Goal: Information Seeking & Learning: Learn about a topic

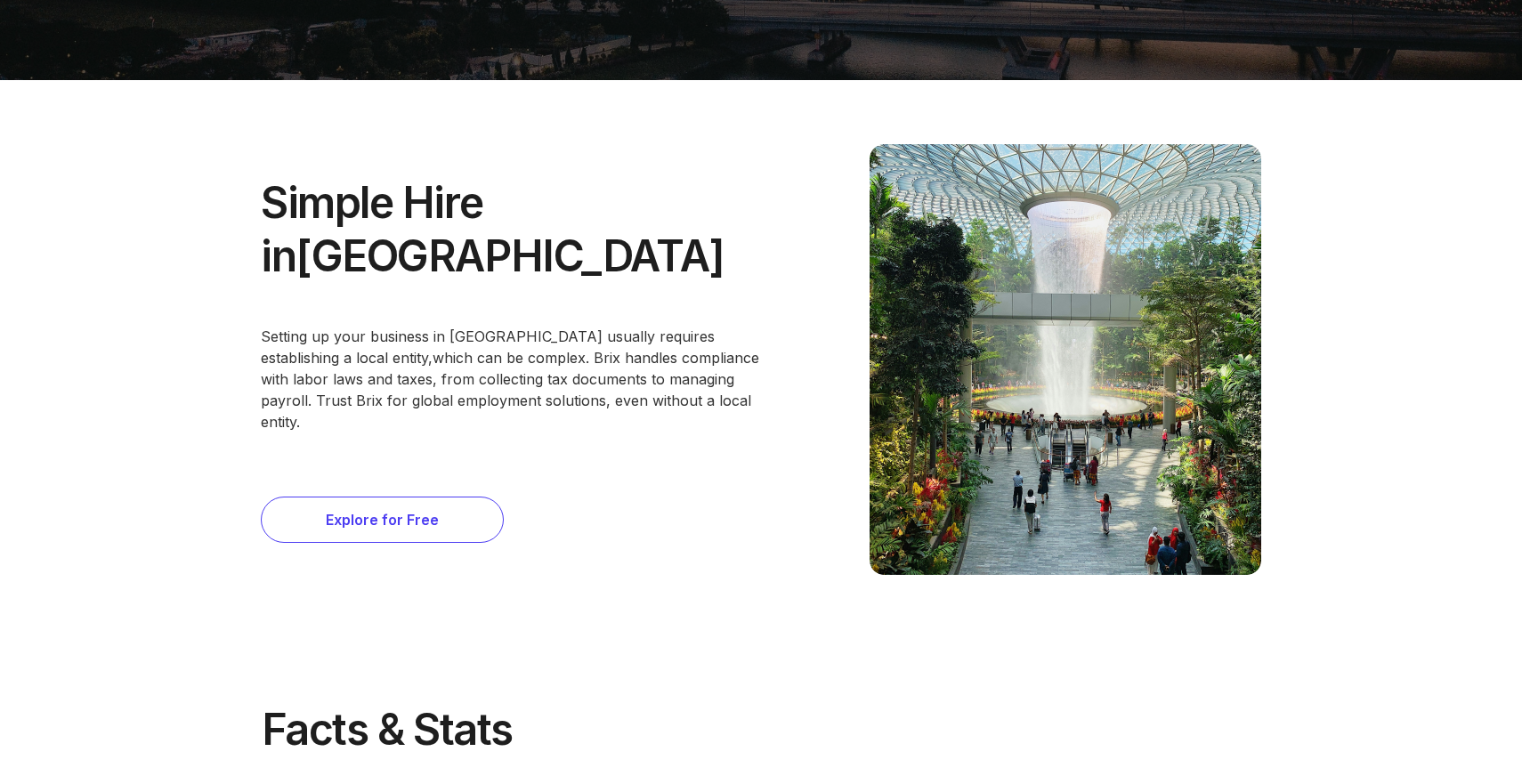
scroll to position [610, 0]
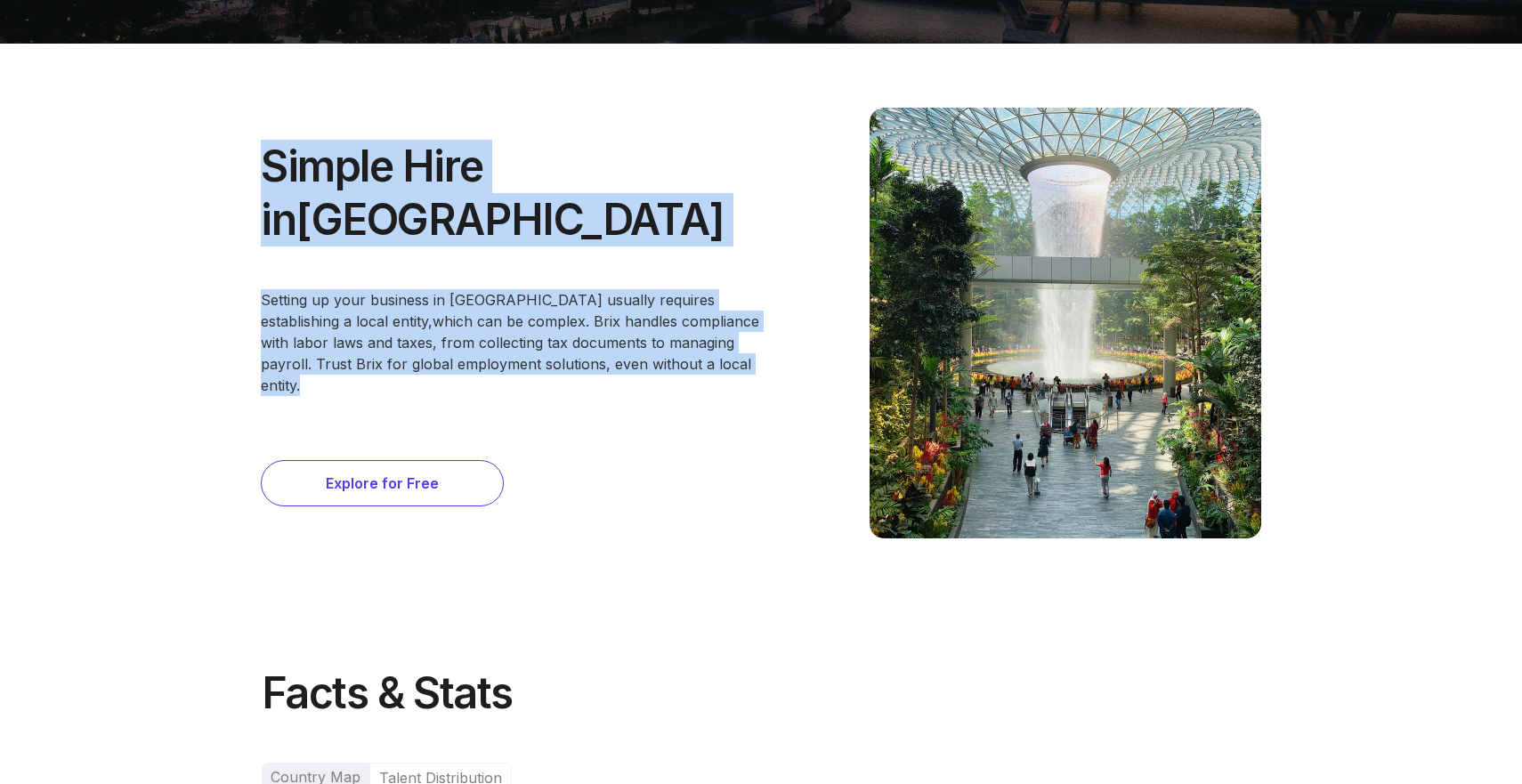
drag, startPoint x: 228, startPoint y: 183, endPoint x: 791, endPoint y: 357, distance: 589.3
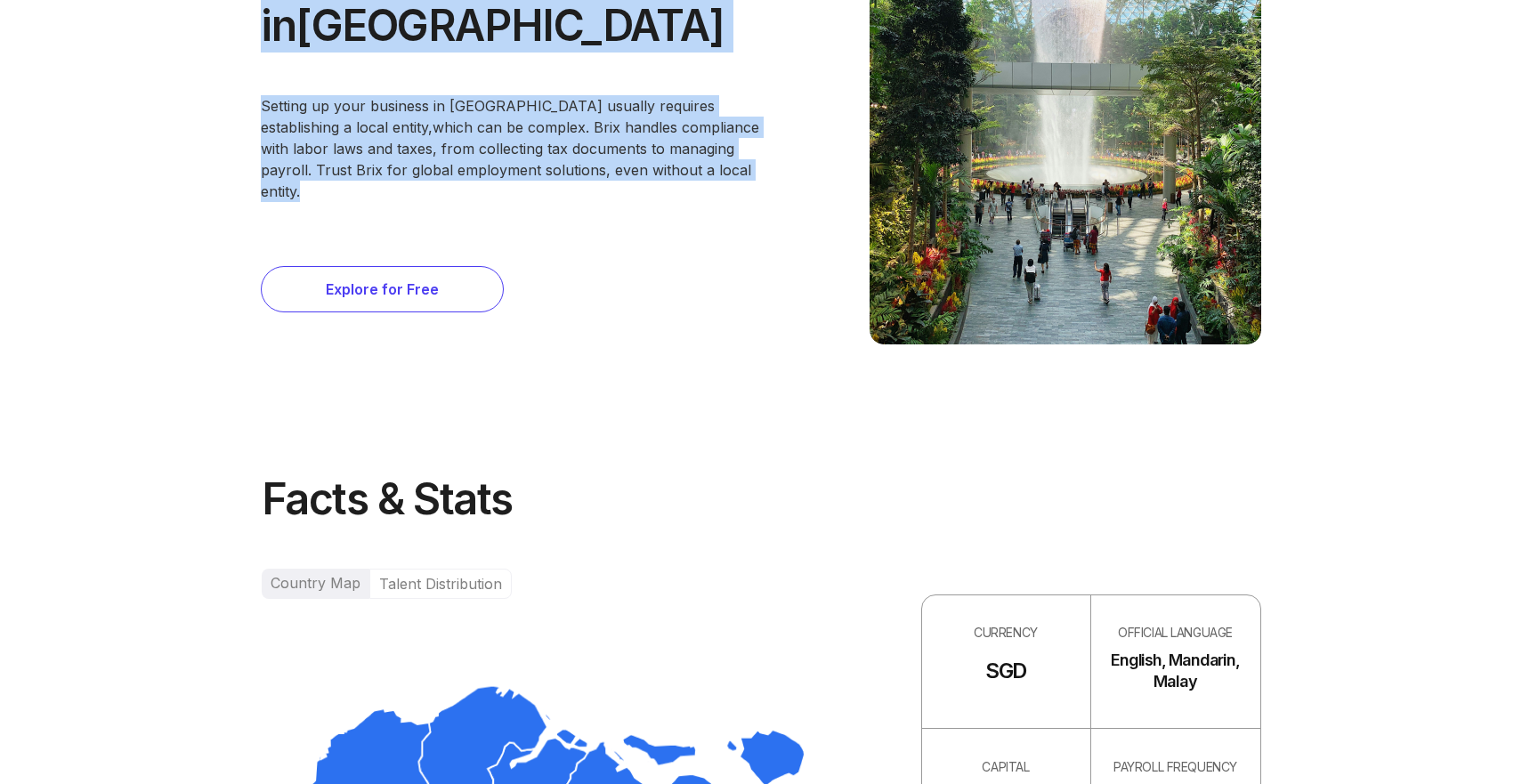
scroll to position [1177, 0]
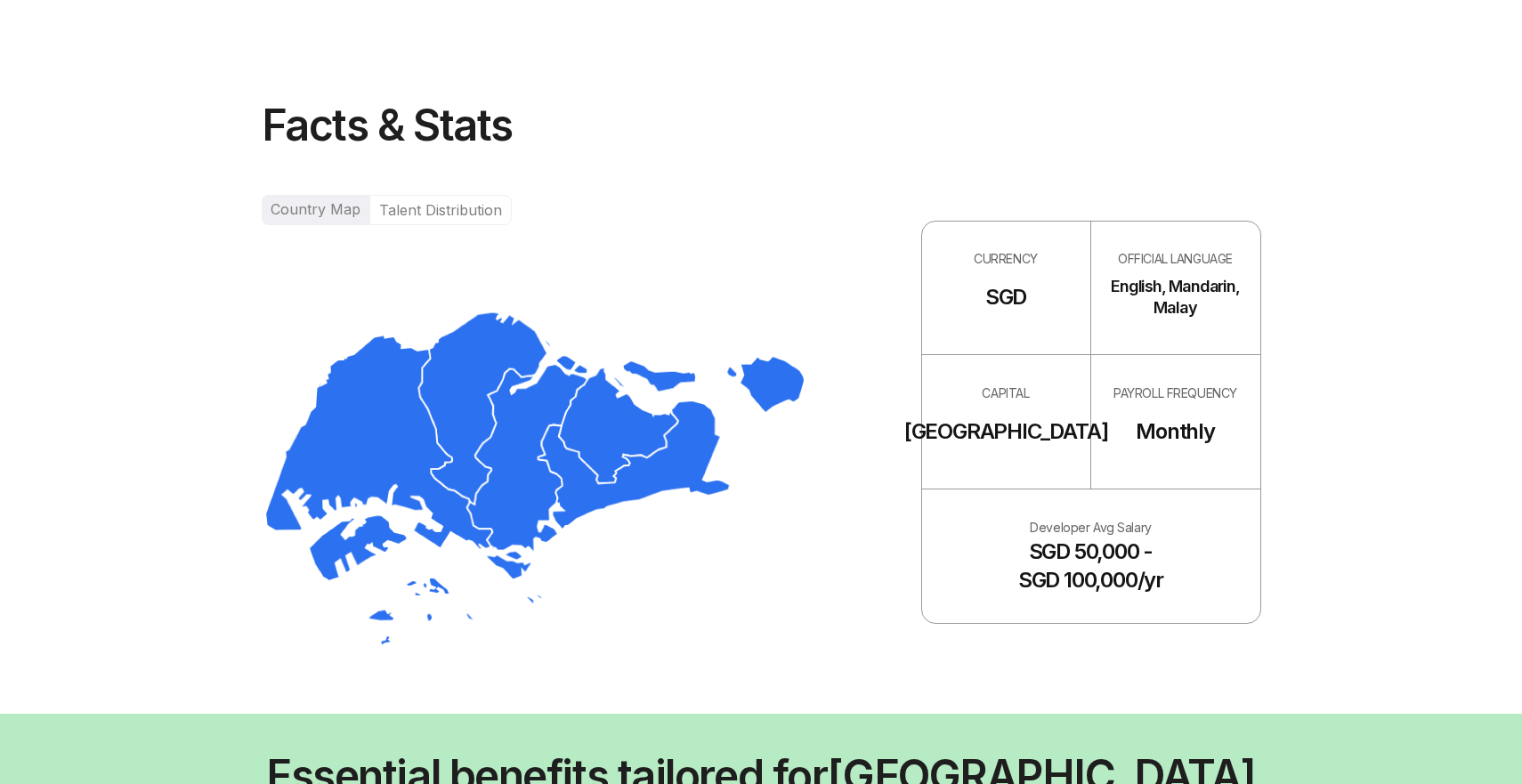
drag, startPoint x: 819, startPoint y: 21, endPoint x: 793, endPoint y: 232, distance: 212.6
click at [918, 672] on div "Facts & Stats Country Map Talent Distribution CURRENCY SGD OFFICIAL LANGUAGE En…" at bounding box center [761, 373] width 1000 height 679
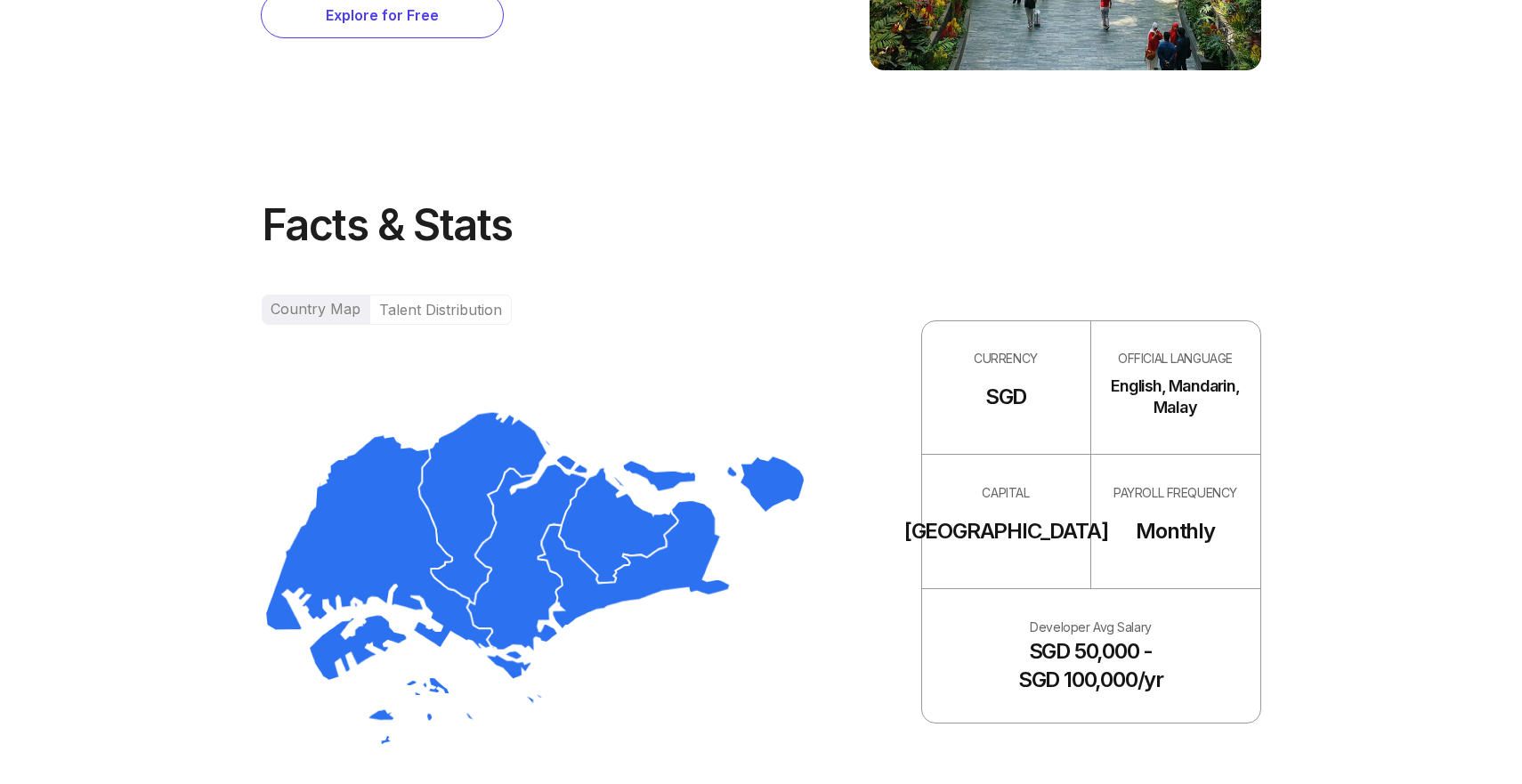
scroll to position [1125, 0]
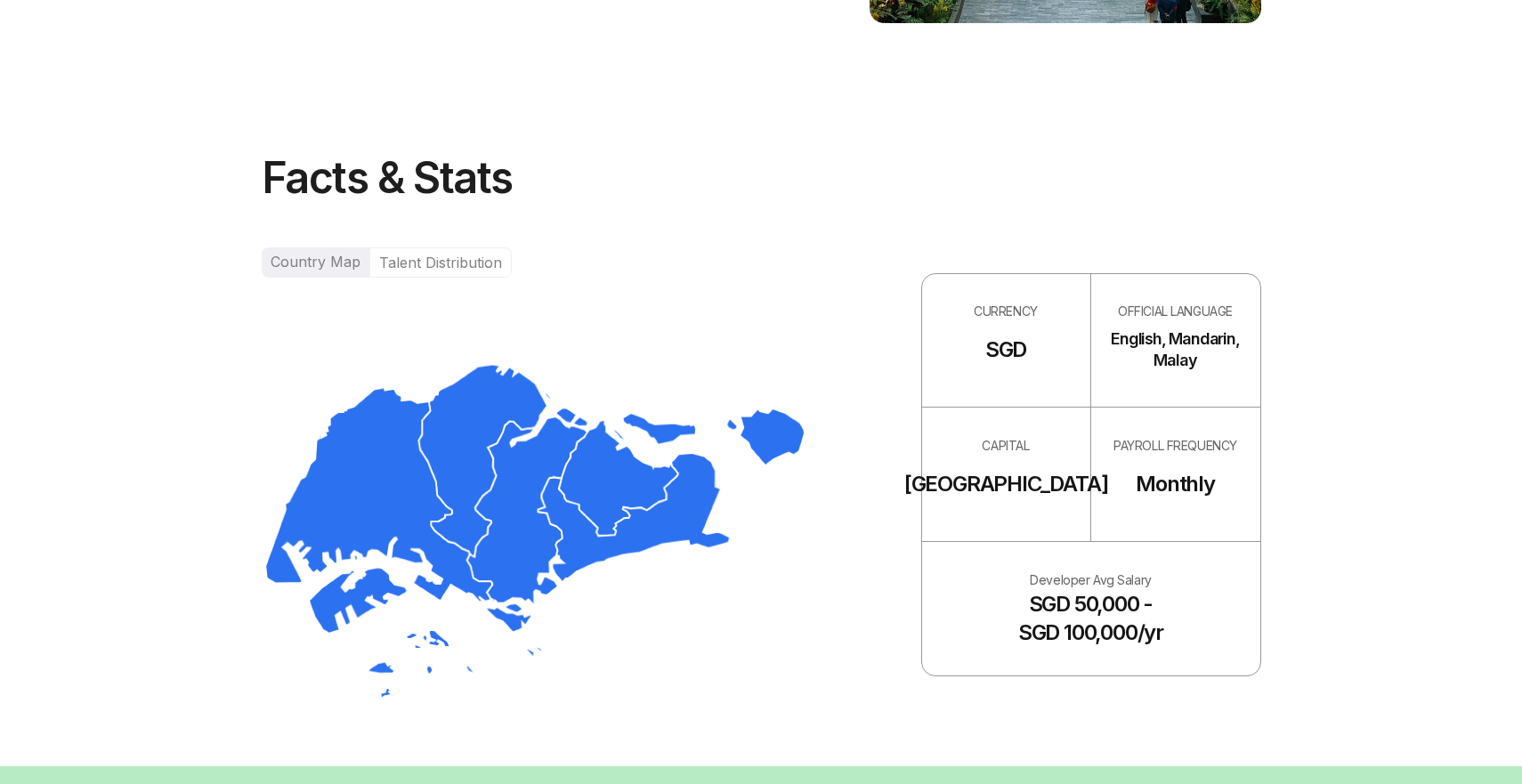
click at [402, 270] on div "Talent Distribution" at bounding box center [441, 262] width 142 height 30
click at [427, 262] on div "Talent Distribution" at bounding box center [441, 262] width 142 height 30
click at [324, 256] on div "Country Map" at bounding box center [315, 262] width 108 height 30
click at [401, 263] on div "Talent Distribution" at bounding box center [441, 262] width 142 height 30
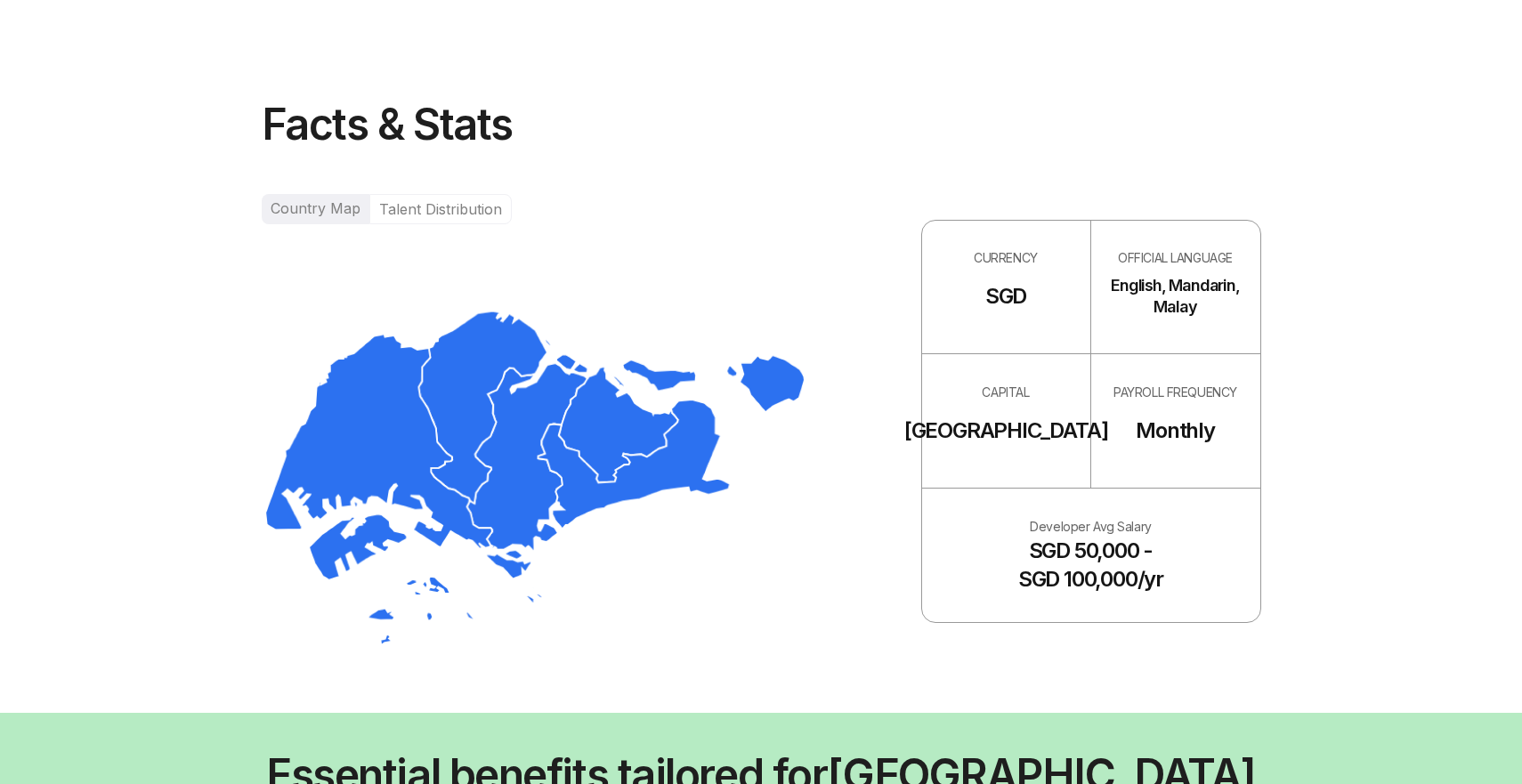
scroll to position [1186, 0]
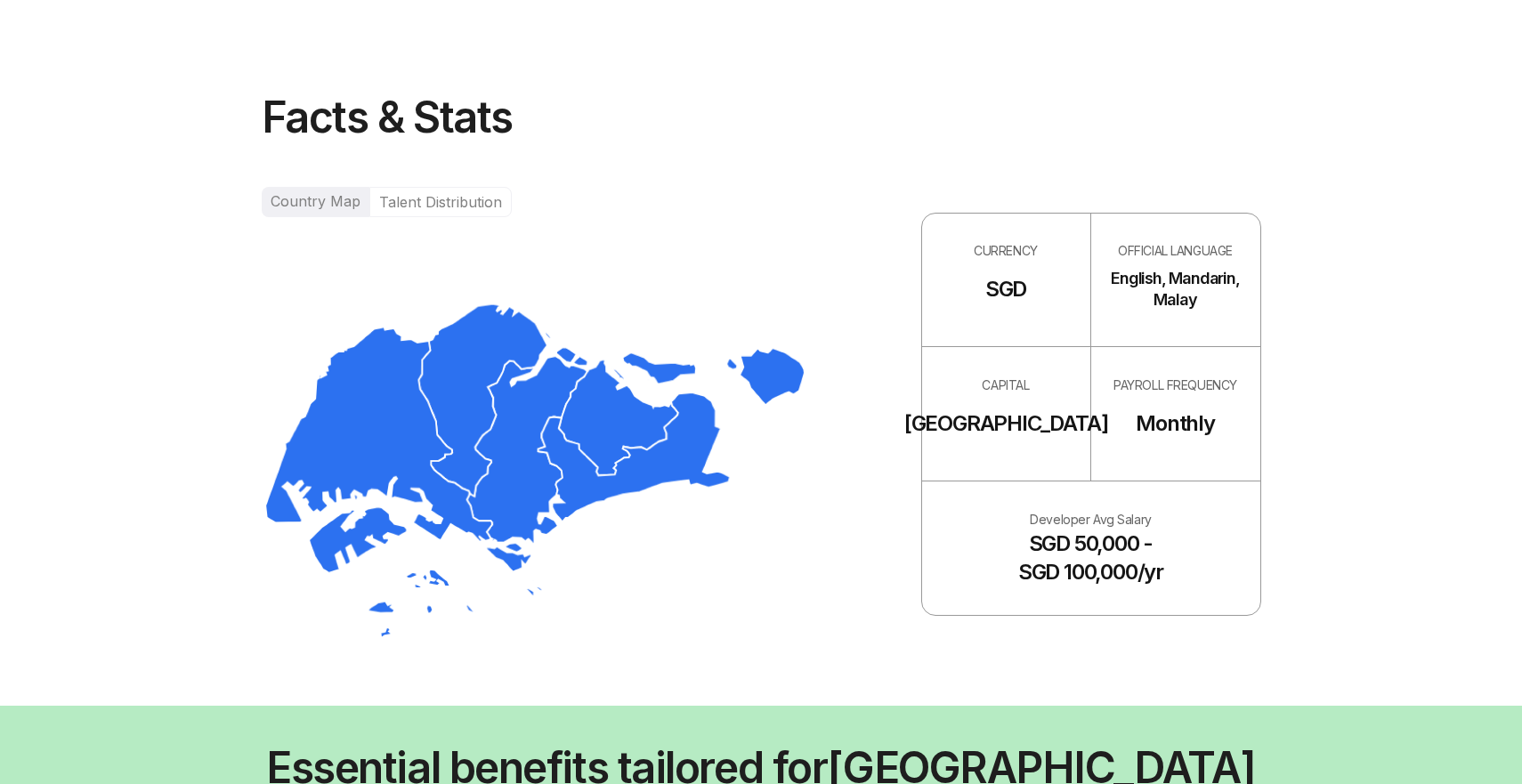
drag, startPoint x: 1012, startPoint y: 525, endPoint x: 1235, endPoint y: 601, distance: 235.6
click at [1235, 601] on div "Developer Avg Salary SGD 50,000 - SGD 100,000/yr" at bounding box center [1091, 547] width 338 height 133
drag, startPoint x: 1235, startPoint y: 601, endPoint x: 1187, endPoint y: 487, distance: 123.7
click at [1187, 487] on div "Developer Avg Salary SGD 50,000 - SGD 100,000/yr" at bounding box center [1091, 547] width 338 height 133
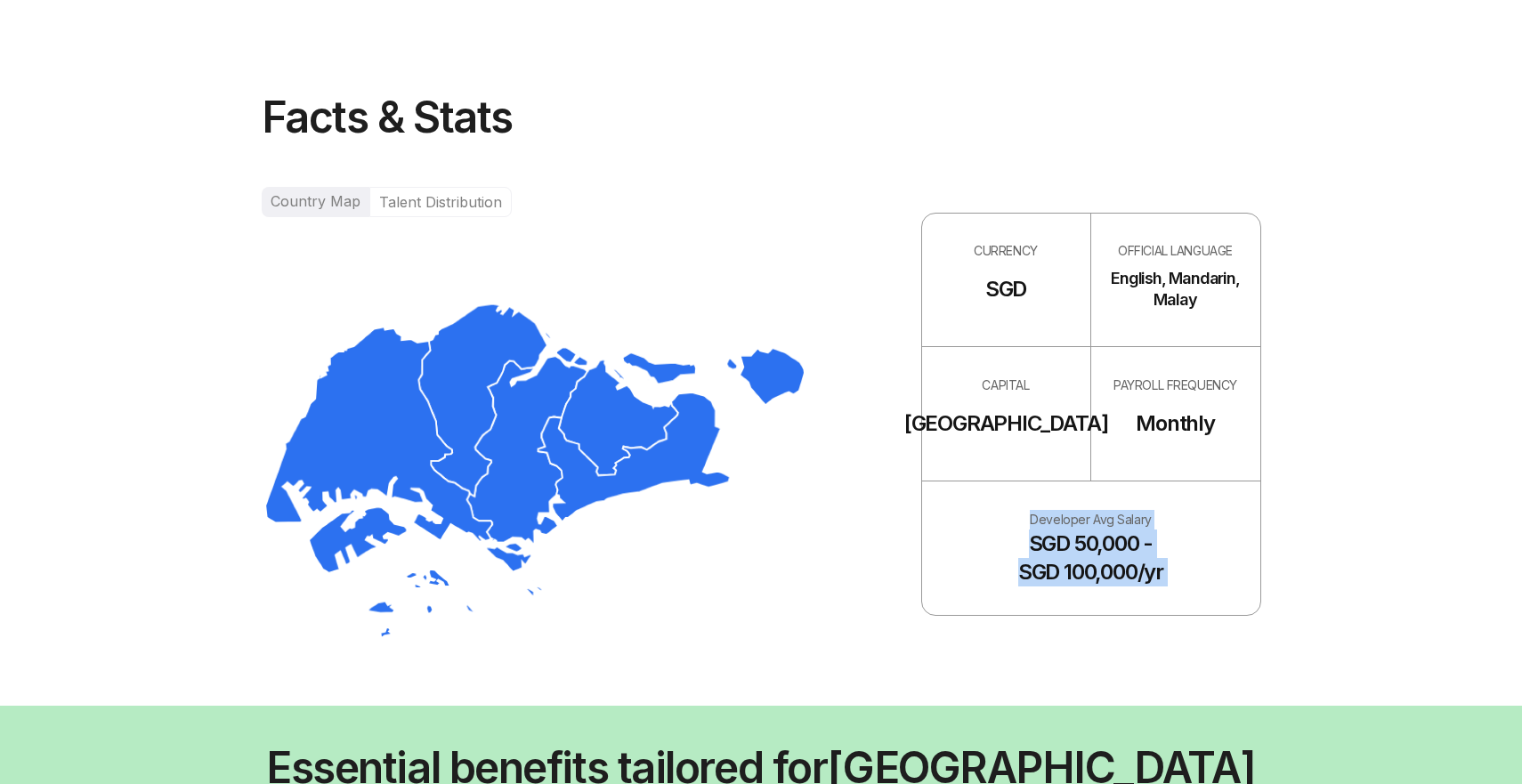
drag, startPoint x: 1210, startPoint y: 599, endPoint x: 1174, endPoint y: 465, distance: 138.8
click at [1174, 465] on div "CURRENCY SGD OFFICIAL LANGUAGE English, Mandarin, Malay CAPITAL Singapore PAYRO…" at bounding box center [1091, 414] width 340 height 403
click at [1126, 488] on div "Developer Avg Salary SGD 50,000 - SGD 100,000/yr" at bounding box center [1091, 547] width 338 height 133
drag, startPoint x: 1126, startPoint y: 488, endPoint x: 1180, endPoint y: 601, distance: 125.2
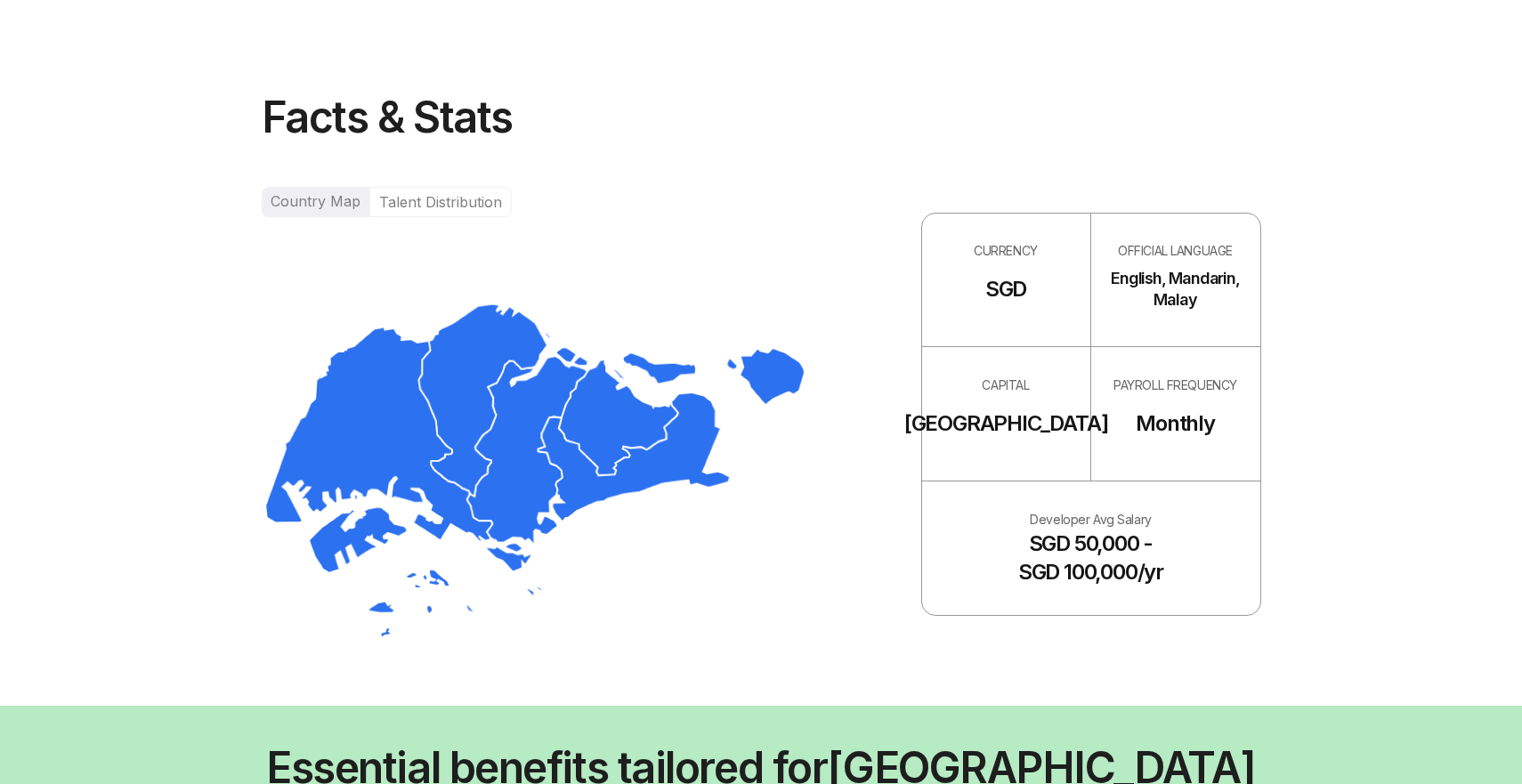
click at [1180, 601] on div "Developer Avg Salary SGD 50,000 - SGD 100,000/yr" at bounding box center [1091, 547] width 338 height 133
click at [1179, 587] on div "Developer Avg Salary SGD 50,000 - SGD 100,000/yr" at bounding box center [1091, 547] width 338 height 133
drag, startPoint x: 1230, startPoint y: 320, endPoint x: 1169, endPoint y: 192, distance: 141.8
click at [1169, 192] on div "Country Map Talent Distribution CURRENCY SGD OFFICIAL LANGUAGE English, Mandari…" at bounding box center [761, 414] width 1000 height 455
click at [1158, 234] on div "OFFICIAL LANGUAGE English, Mandarin, Malay" at bounding box center [1176, 280] width 170 height 133
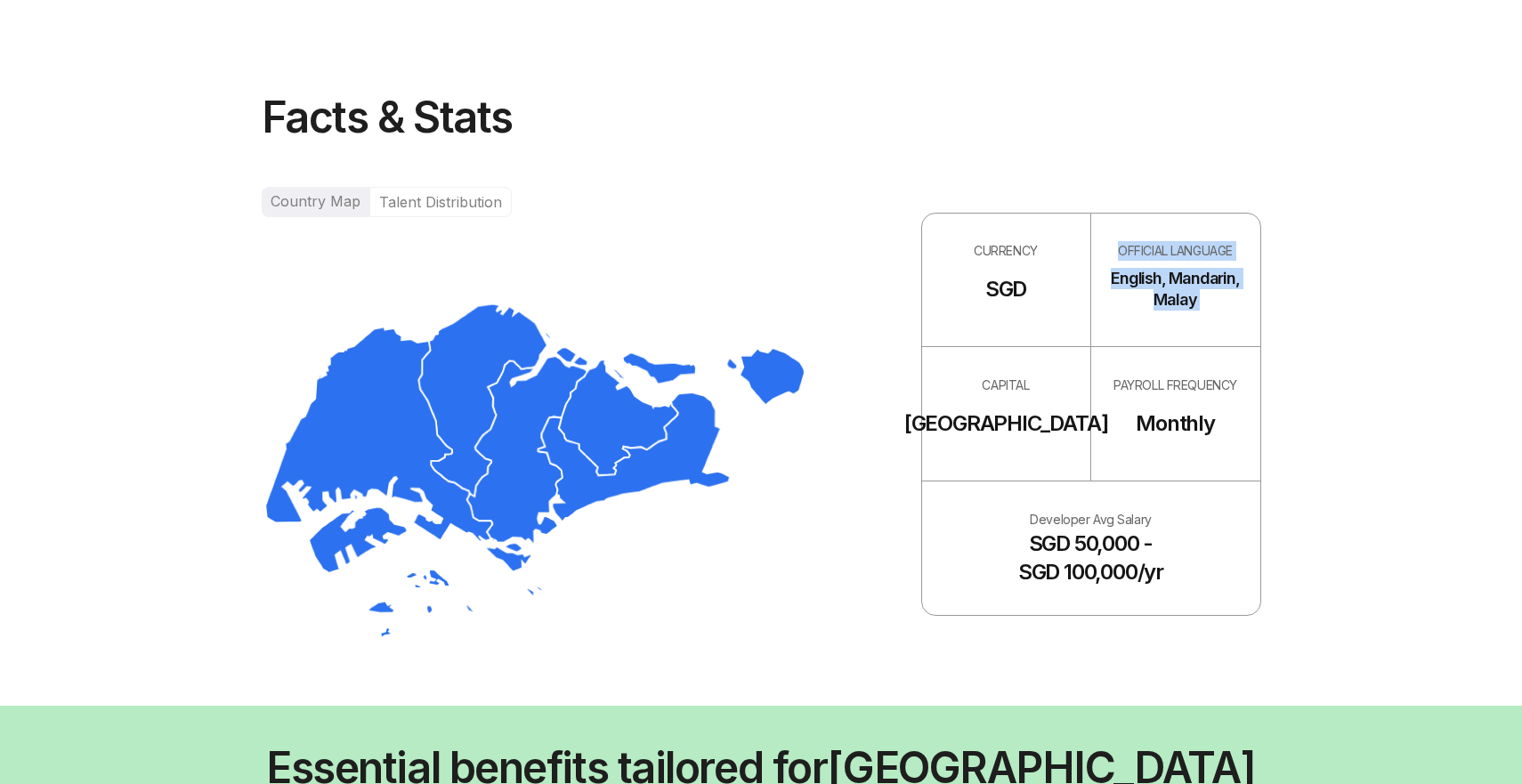
drag, startPoint x: 1158, startPoint y: 234, endPoint x: 1237, endPoint y: 310, distance: 109.6
click at [1237, 310] on div "OFFICIAL LANGUAGE English, Mandarin, Malay" at bounding box center [1176, 280] width 170 height 133
click at [1237, 310] on div "English, Mandarin, Malay" at bounding box center [1176, 289] width 141 height 57
drag, startPoint x: 1237, startPoint y: 310, endPoint x: 1212, endPoint y: 206, distance: 107.0
click at [1212, 206] on div "Country Map Talent Distribution CURRENCY SGD OFFICIAL LANGUAGE English, Mandari…" at bounding box center [761, 414] width 1000 height 455
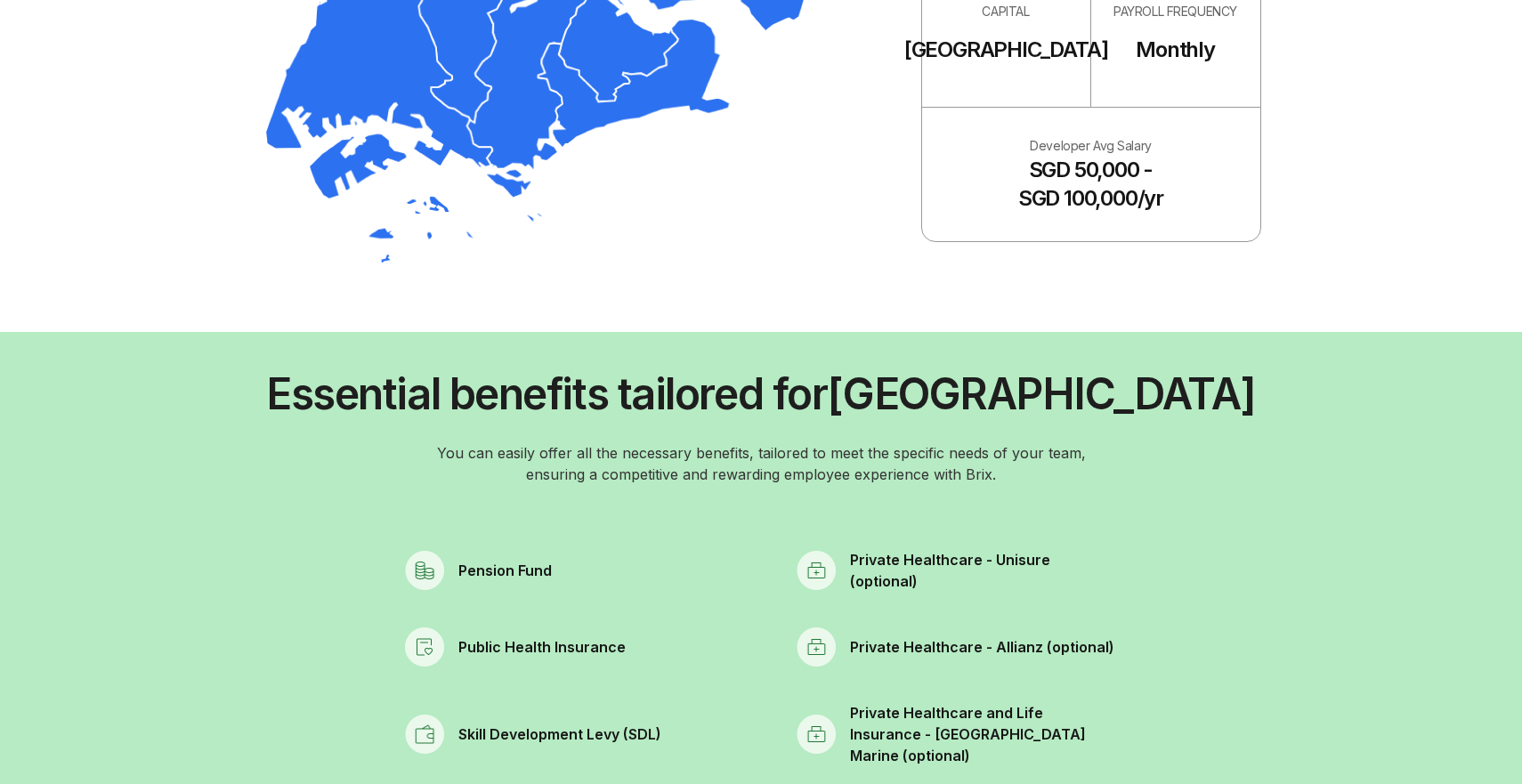
scroll to position [1921, 0]
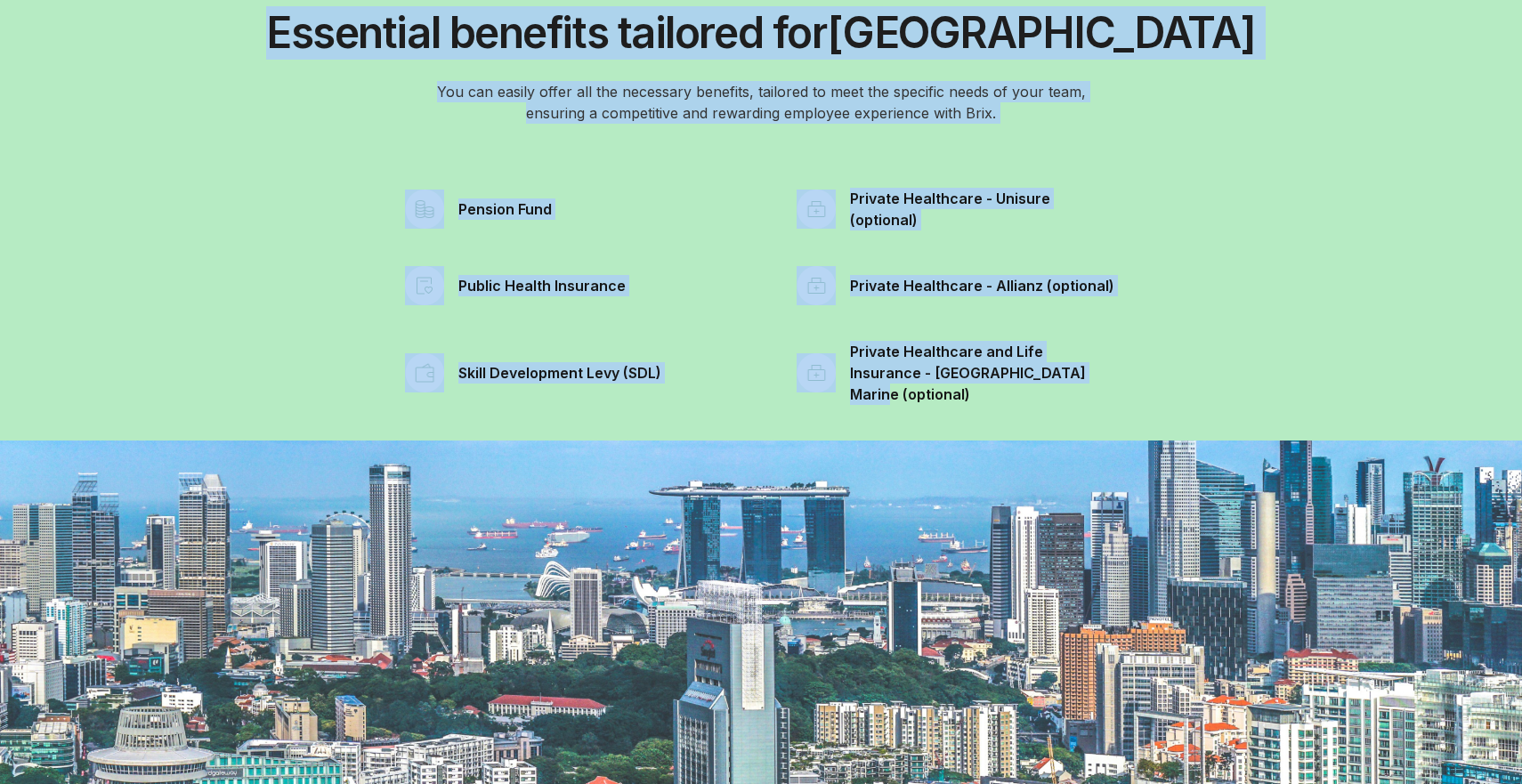
drag, startPoint x: 383, startPoint y: 32, endPoint x: 1089, endPoint y: 368, distance: 781.9
click at [1089, 368] on div "Essential benefits tailored for Singapore You can easily offer all the necessar…" at bounding box center [761, 206] width 1522 height 469
click at [1089, 368] on span "Private Healthcare and Life Insurance - Tokio Marine (optional)" at bounding box center [984, 373] width 268 height 64
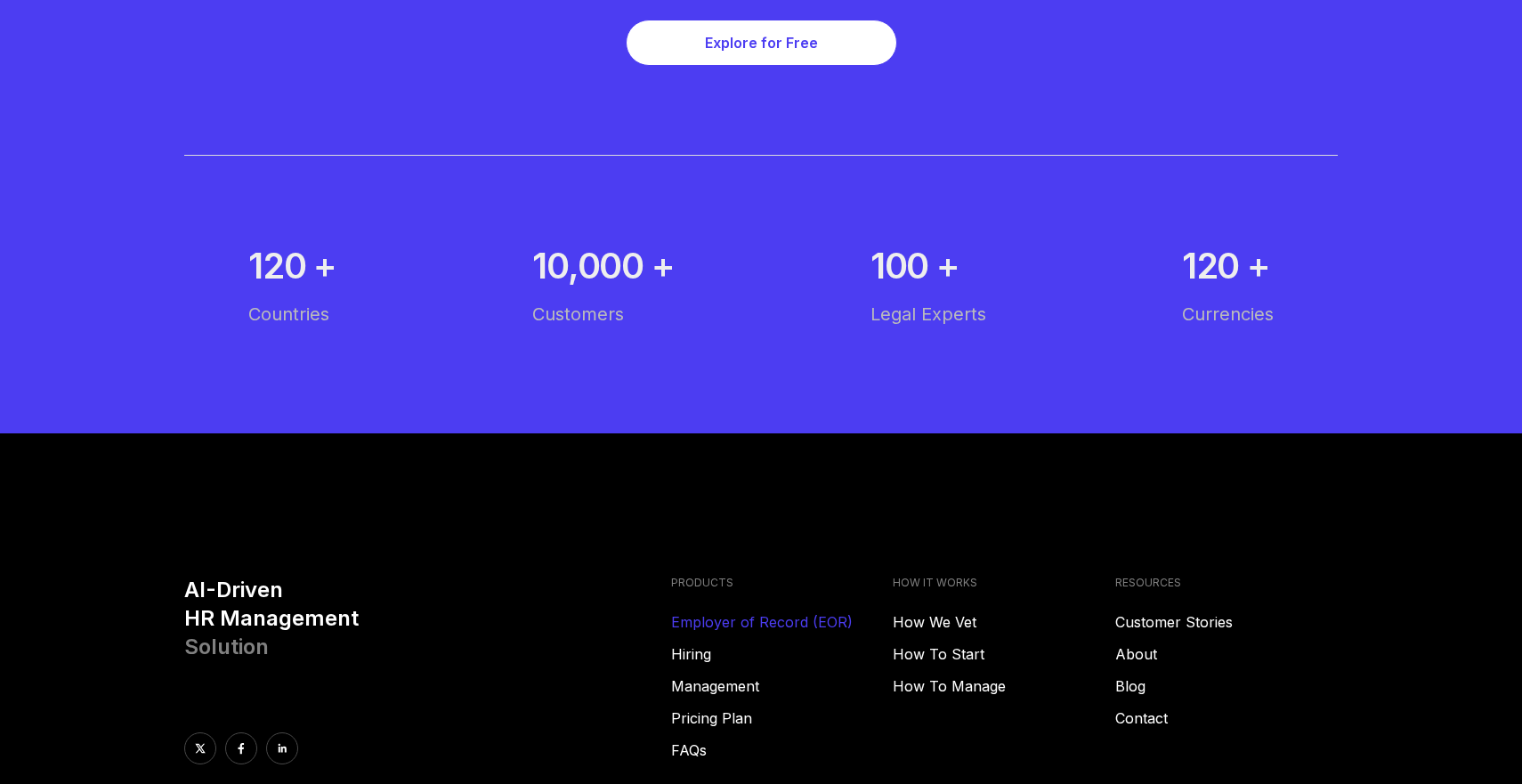
scroll to position [9858, 0]
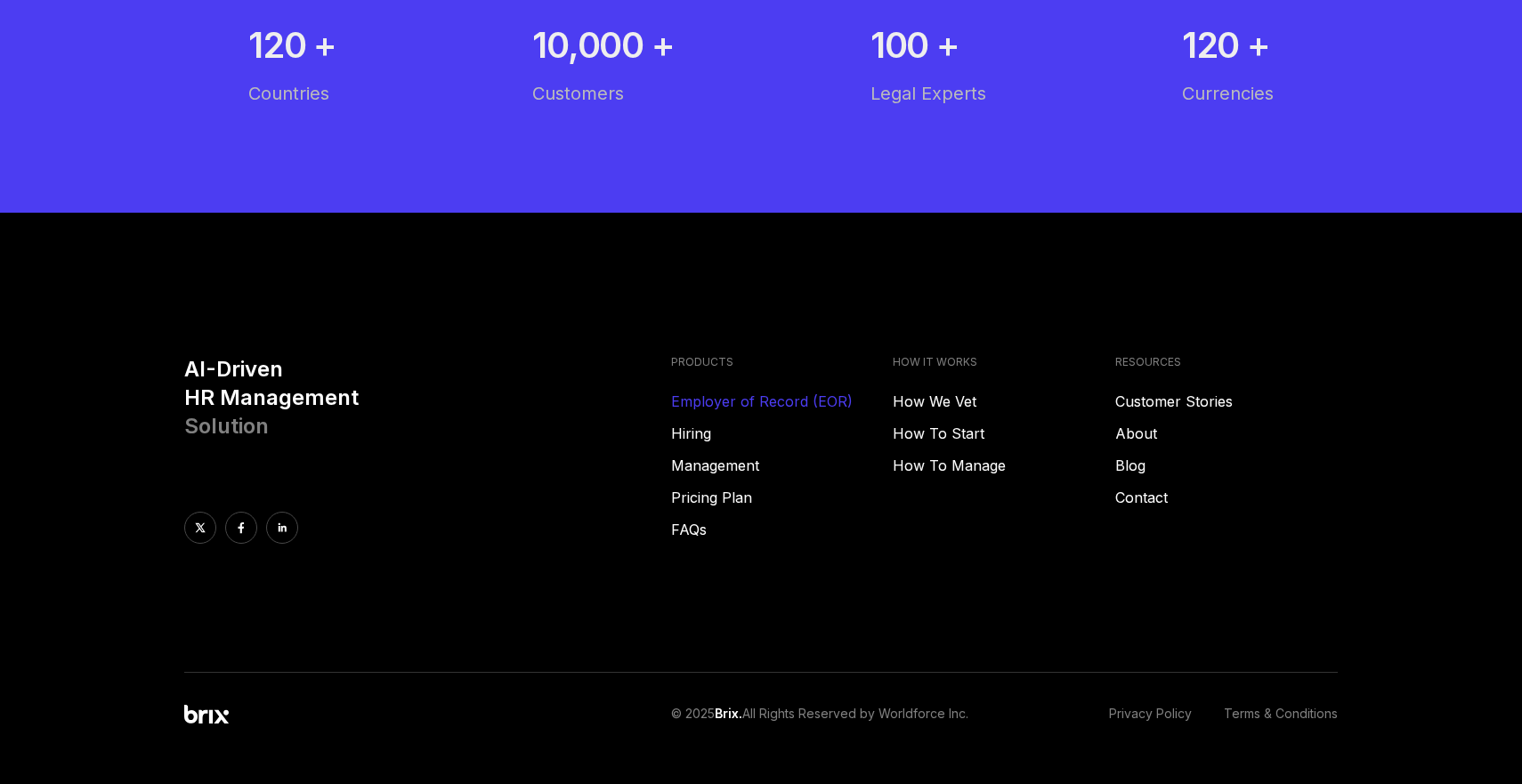
click at [625, 454] on div "AI-Driven HR Management Solution" at bounding box center [420, 450] width 472 height 189
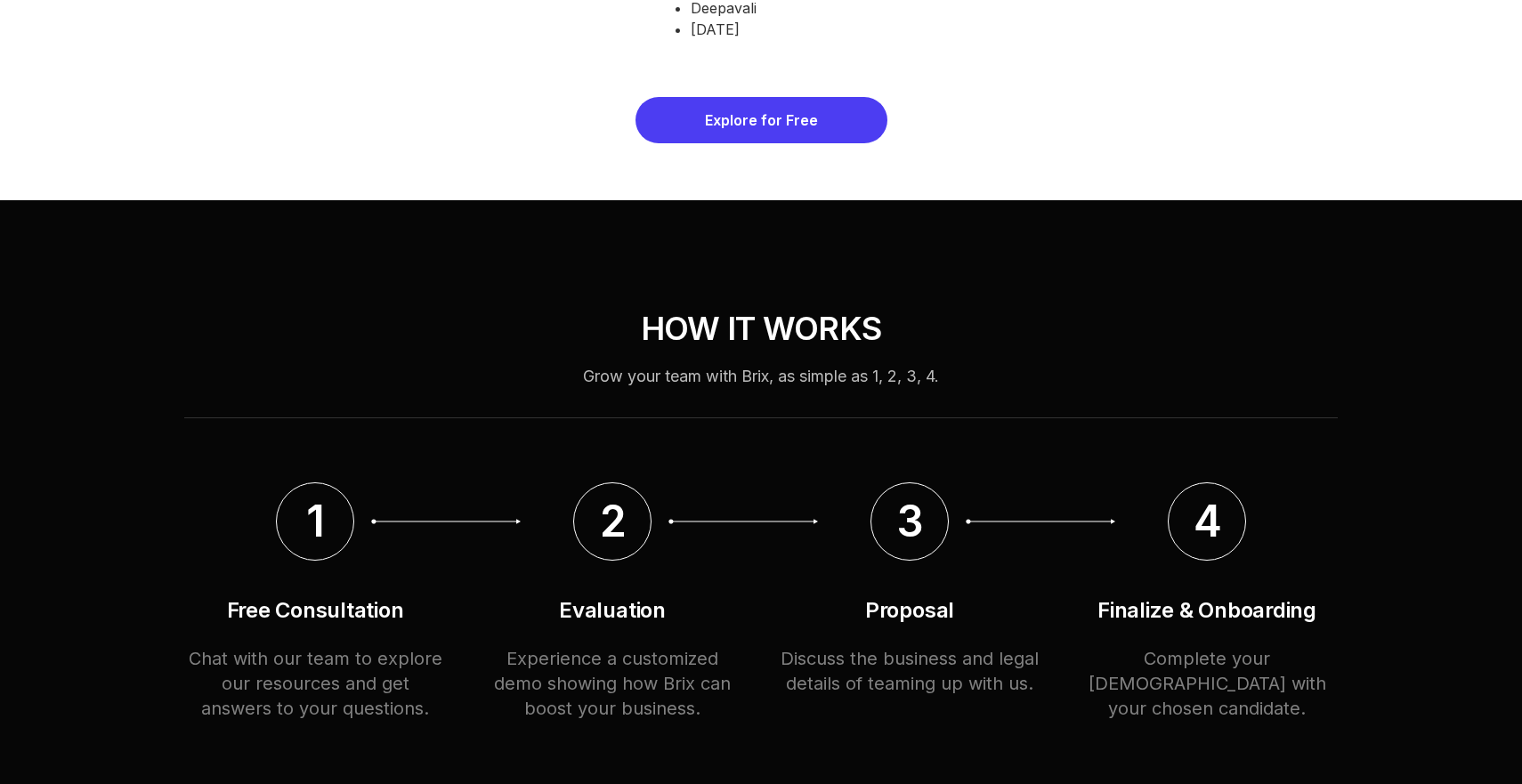
scroll to position [8190, 0]
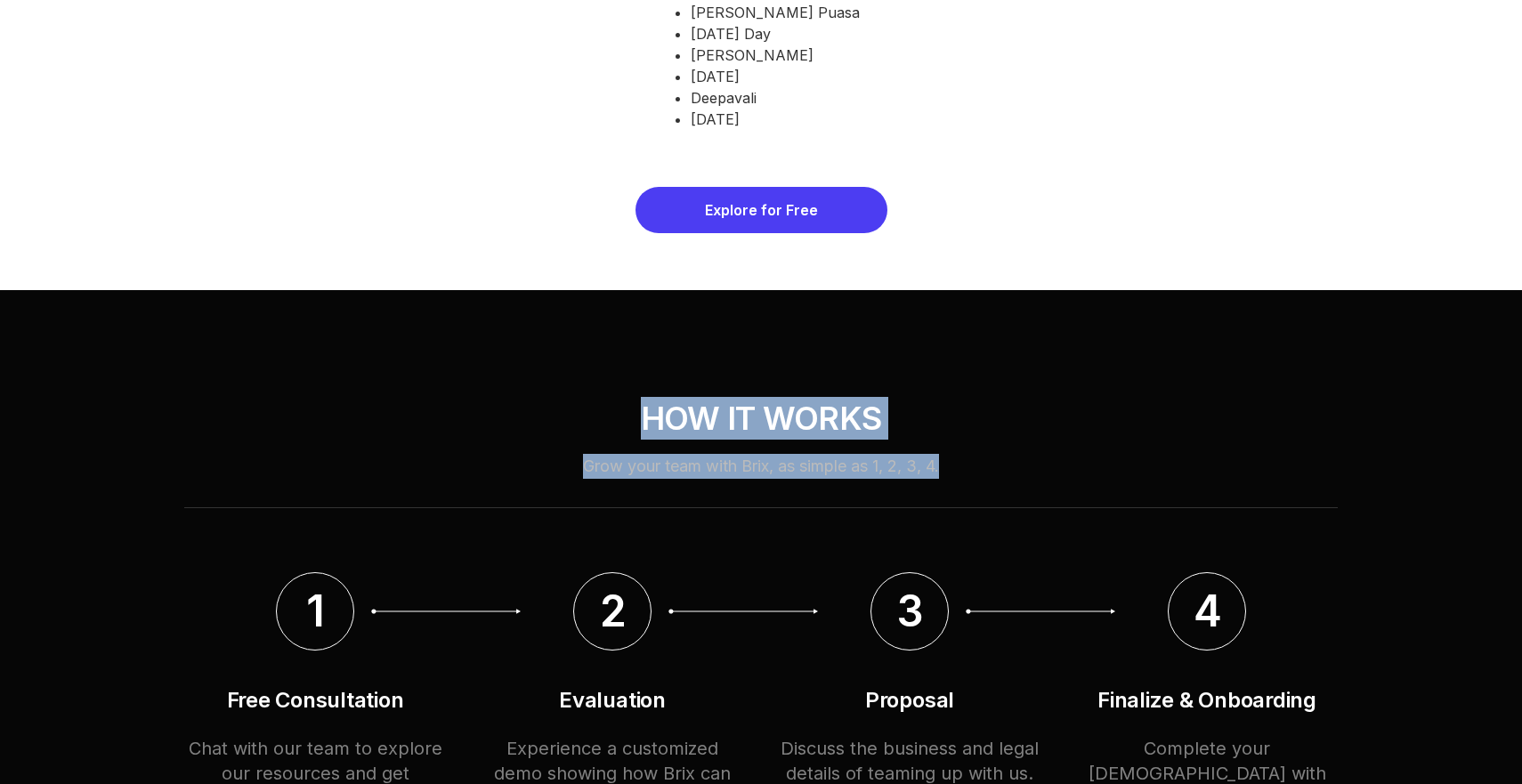
drag, startPoint x: 532, startPoint y: 351, endPoint x: 1042, endPoint y: 428, distance: 515.8
click at [1042, 428] on div "HOW IT WORKS Grow your team with Brix, as simple as 1, 2, 3, 4. 1 Free Consulta…" at bounding box center [761, 740] width 1282 height 899
click at [1042, 454] on div "Grow your team with Brix, as simple as 1, 2, 3, 4." at bounding box center [761, 481] width 1154 height 54
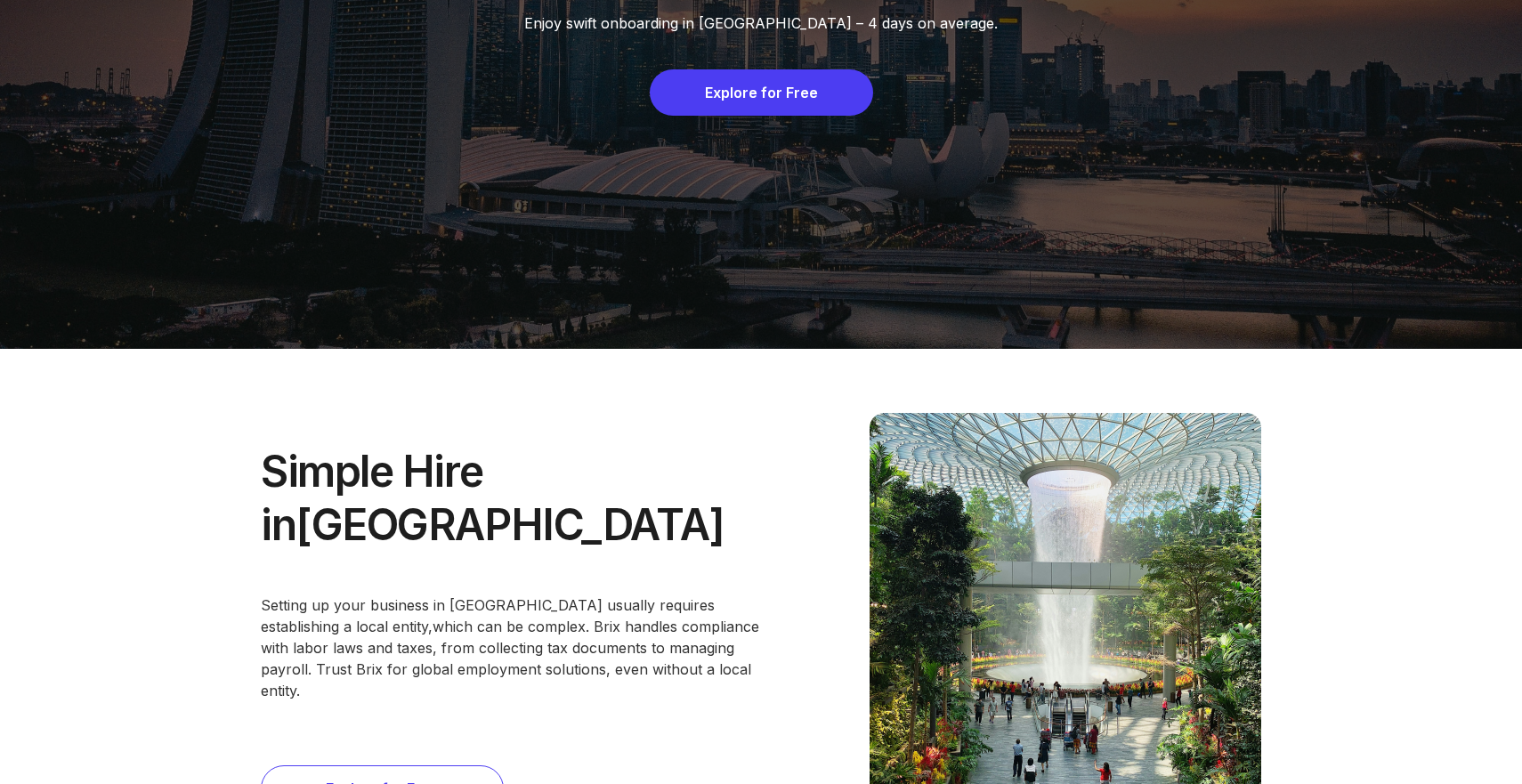
scroll to position [0, 0]
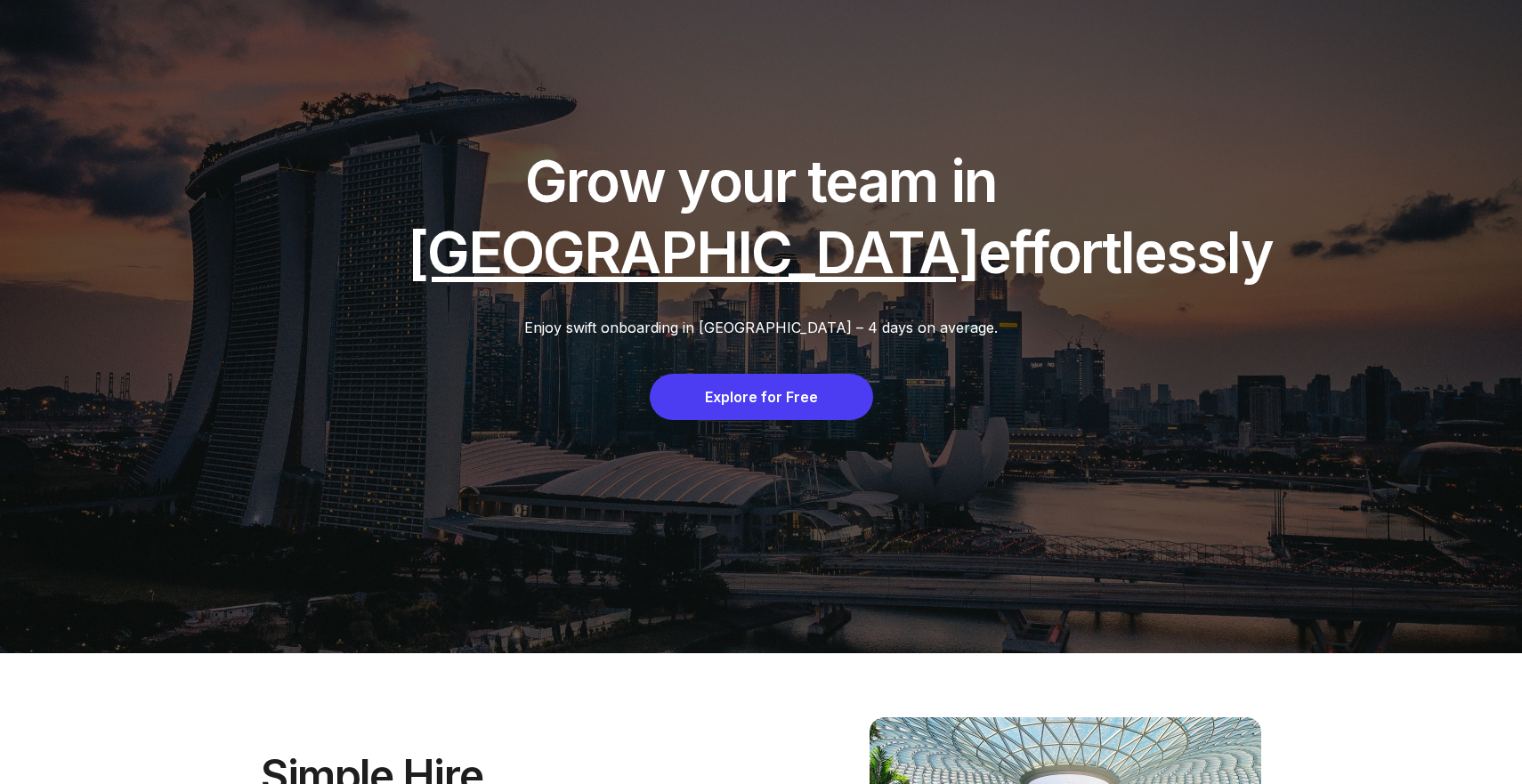
click at [708, 254] on span "Singapore" at bounding box center [693, 253] width 570 height 69
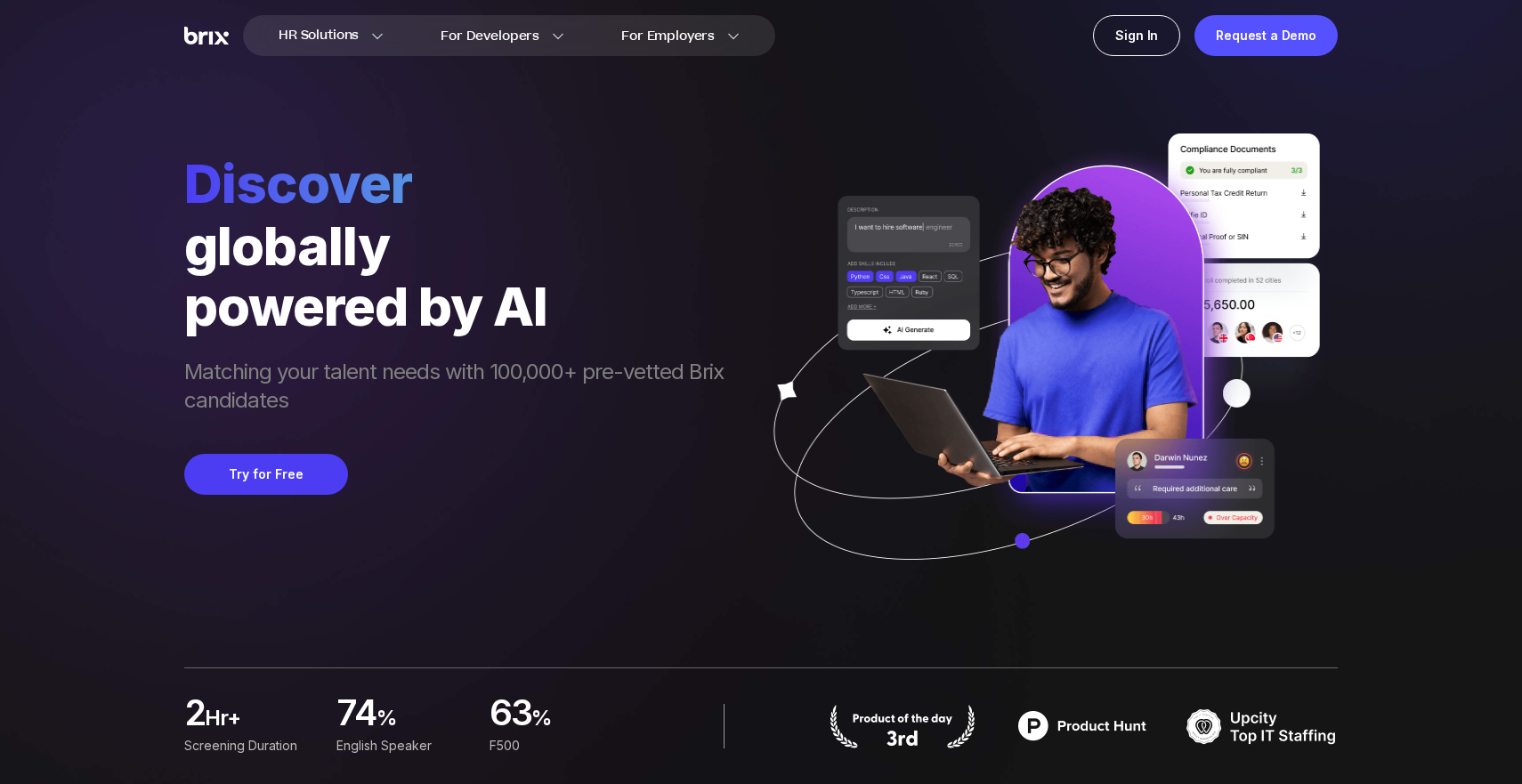
click at [806, 157] on img at bounding box center [1040, 373] width 596 height 479
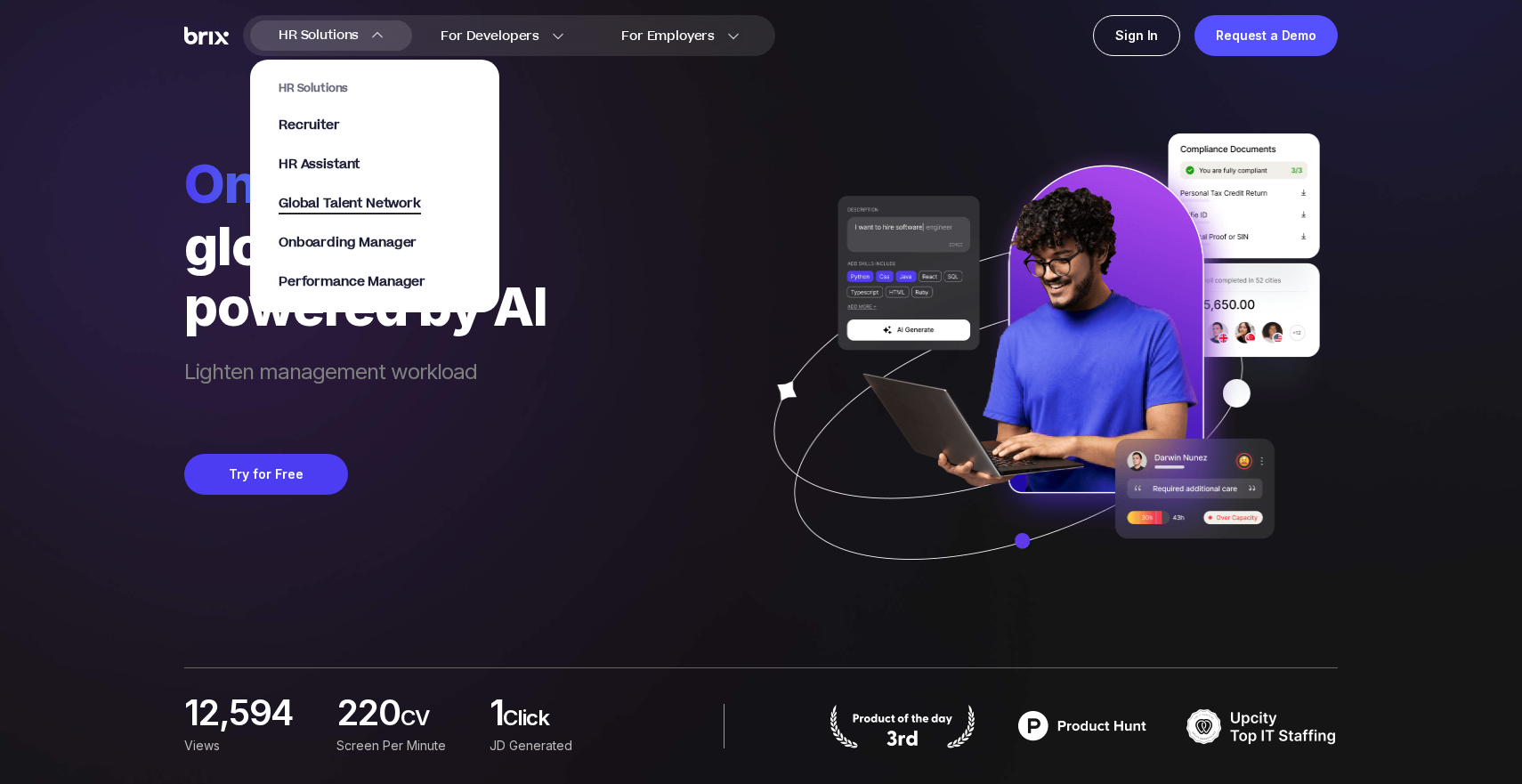
click at [400, 206] on span "Global Talent Network" at bounding box center [349, 204] width 142 height 21
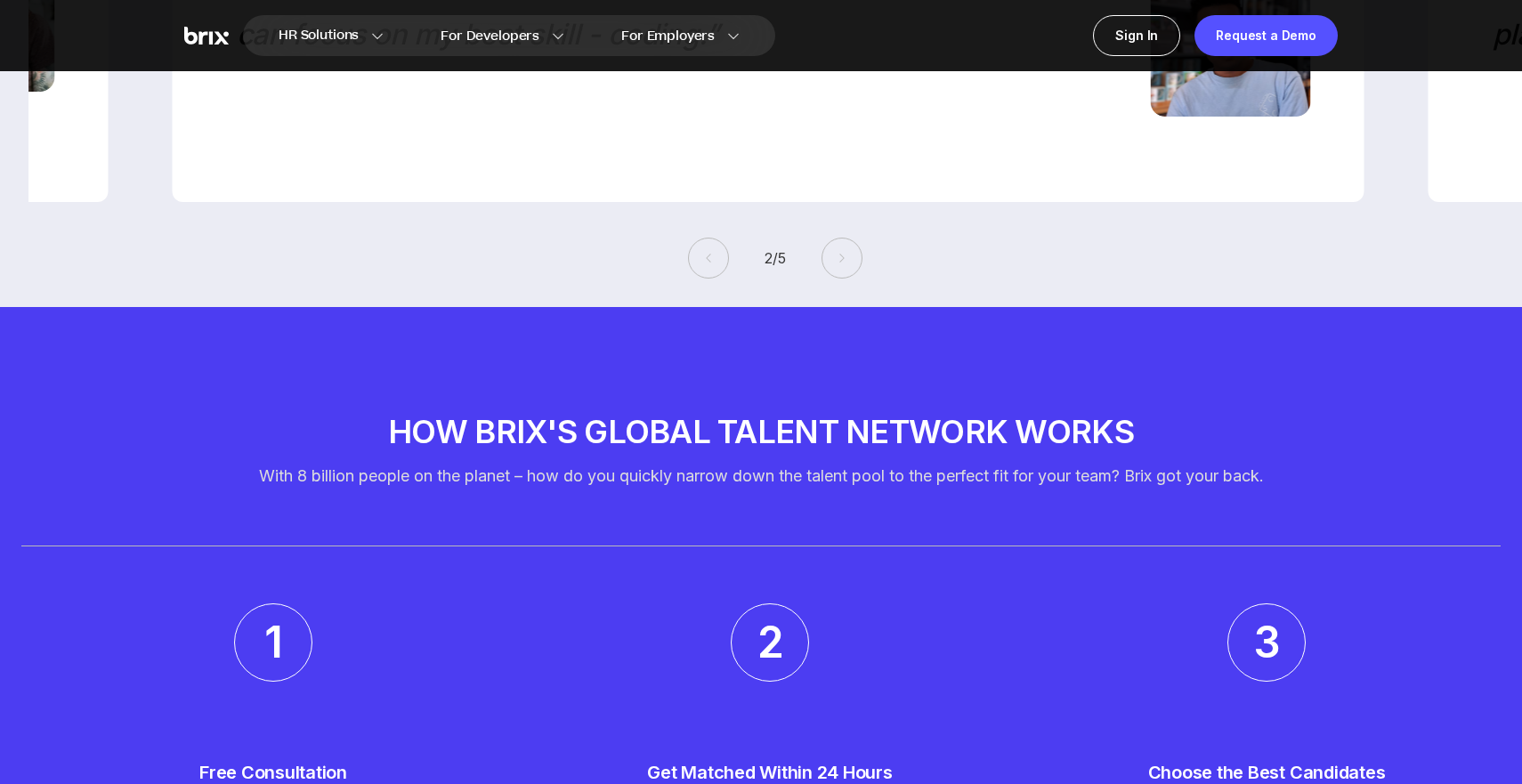
scroll to position [5680, 0]
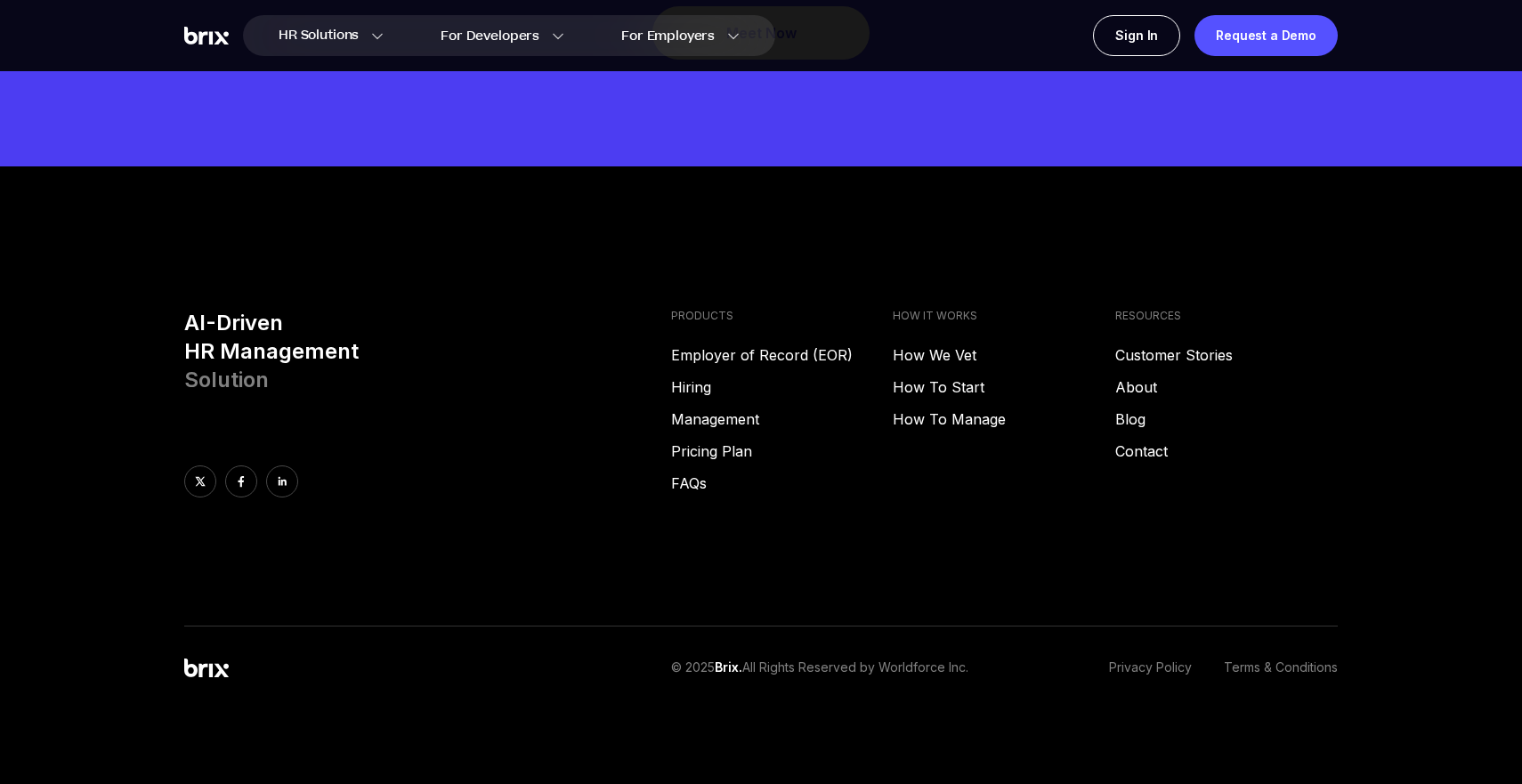
click at [525, 491] on div at bounding box center [420, 481] width 472 height 32
copy p "Worldforce Inc"
drag, startPoint x: 888, startPoint y: 667, endPoint x: 971, endPoint y: 662, distance: 83.2
click at [968, 662] on p "© 2025 Brix. All Rights Reserved by Worldforce Inc." at bounding box center [819, 668] width 297 height 19
click at [428, 529] on div "AI-Driven HR Management Solution PRODUCTS Employer of Record (EOR) Hiring Manag…" at bounding box center [761, 468] width 1282 height 318
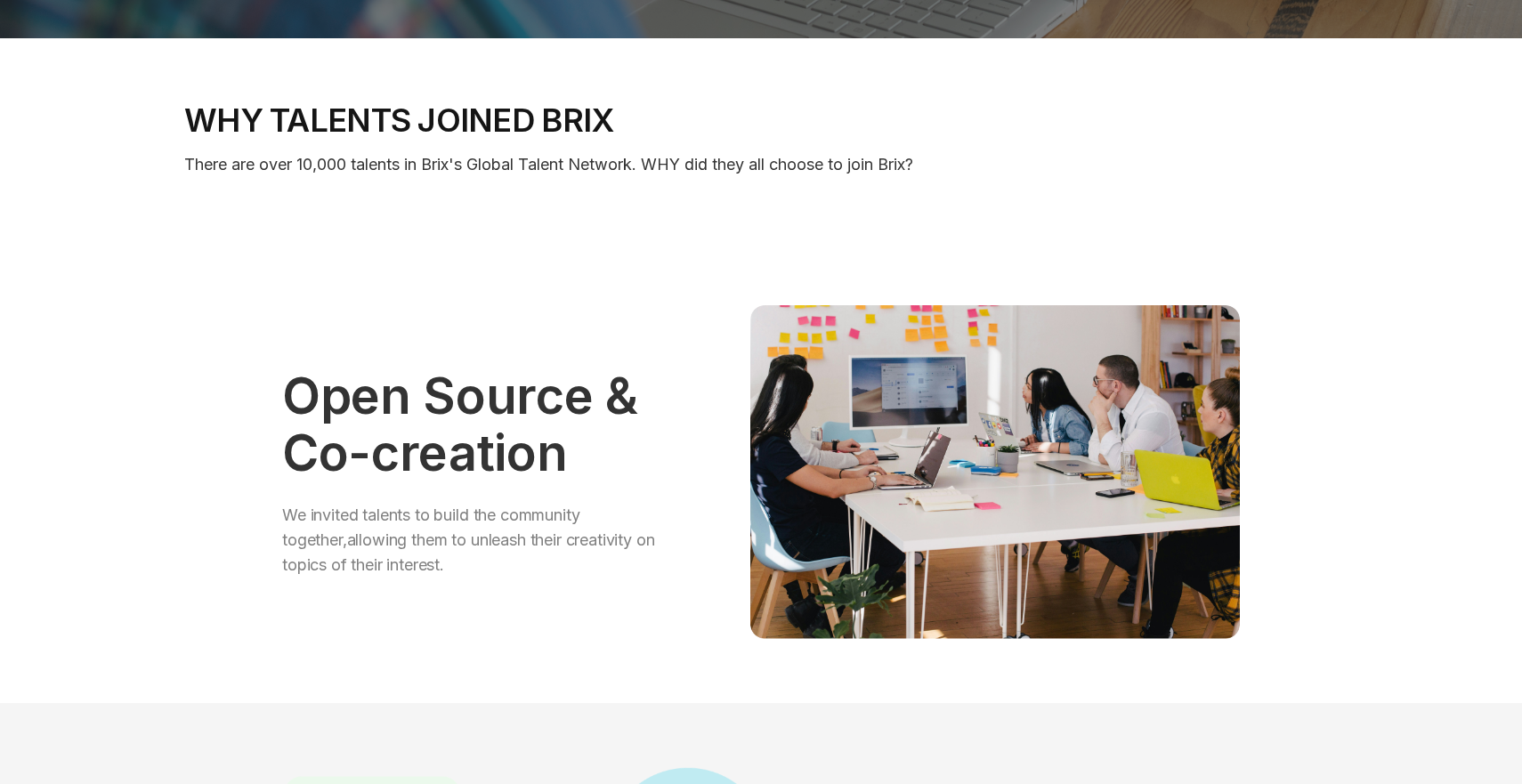
scroll to position [0, 0]
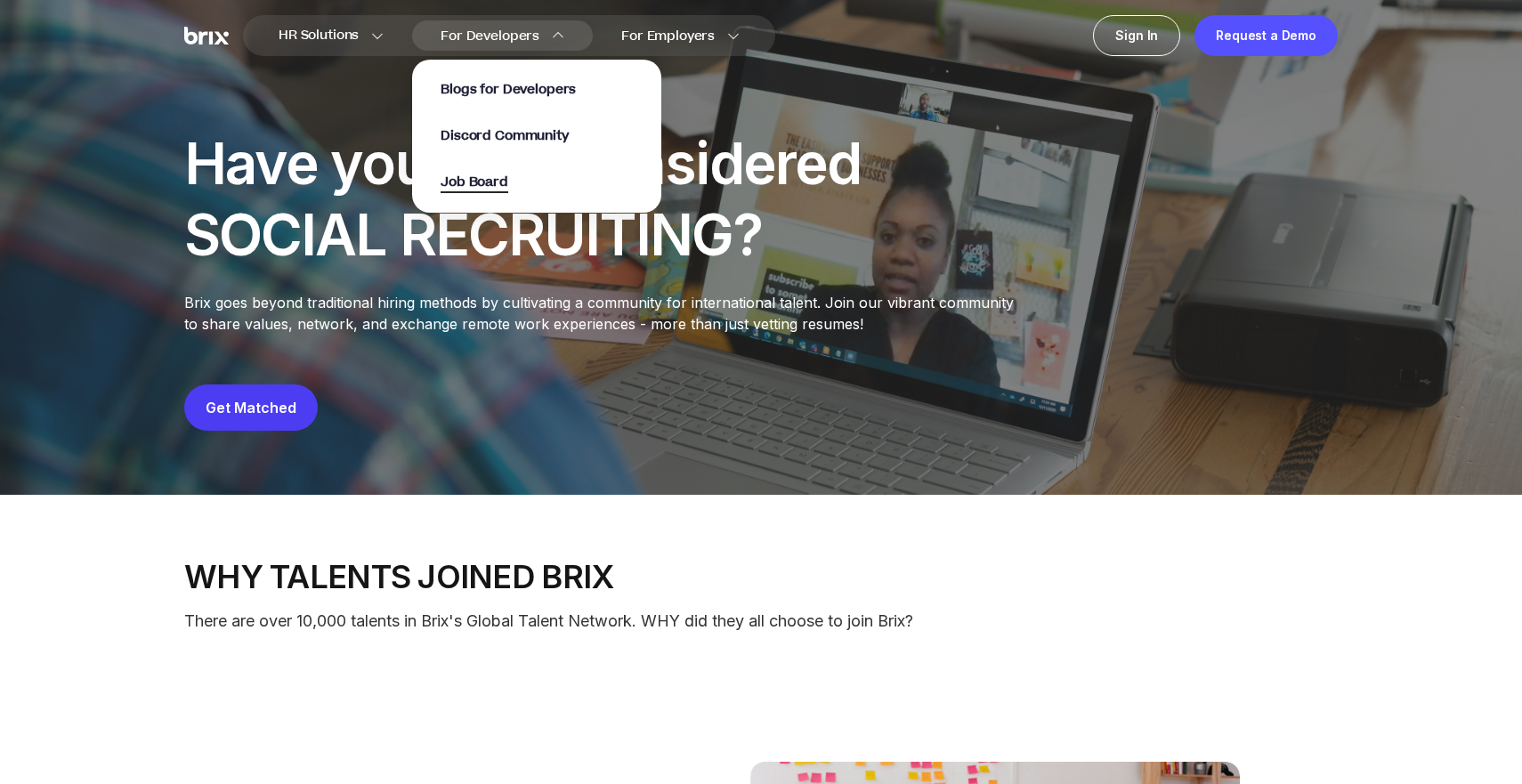
click at [483, 179] on span "Job Board" at bounding box center [474, 183] width 68 height 21
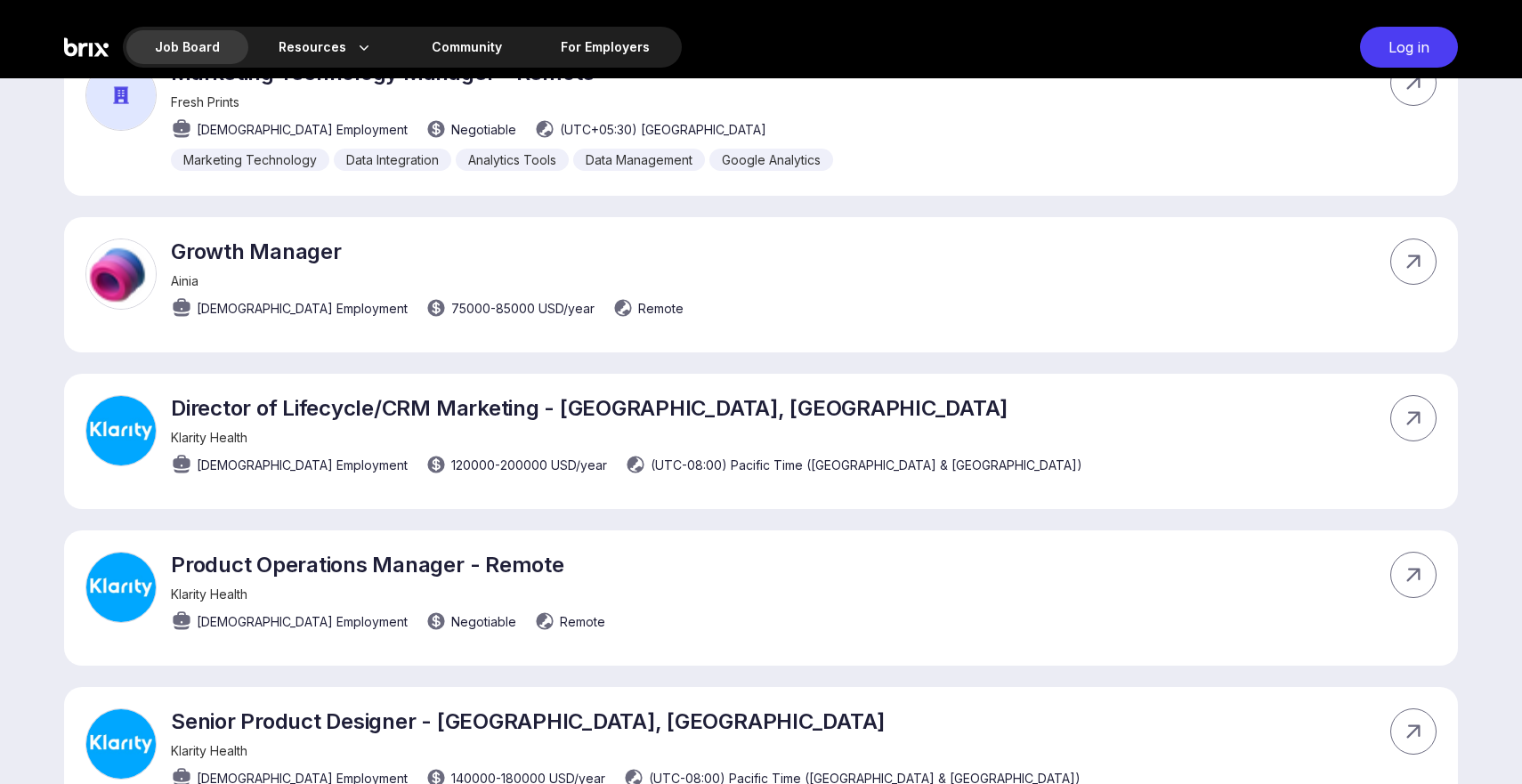
scroll to position [8974, 0]
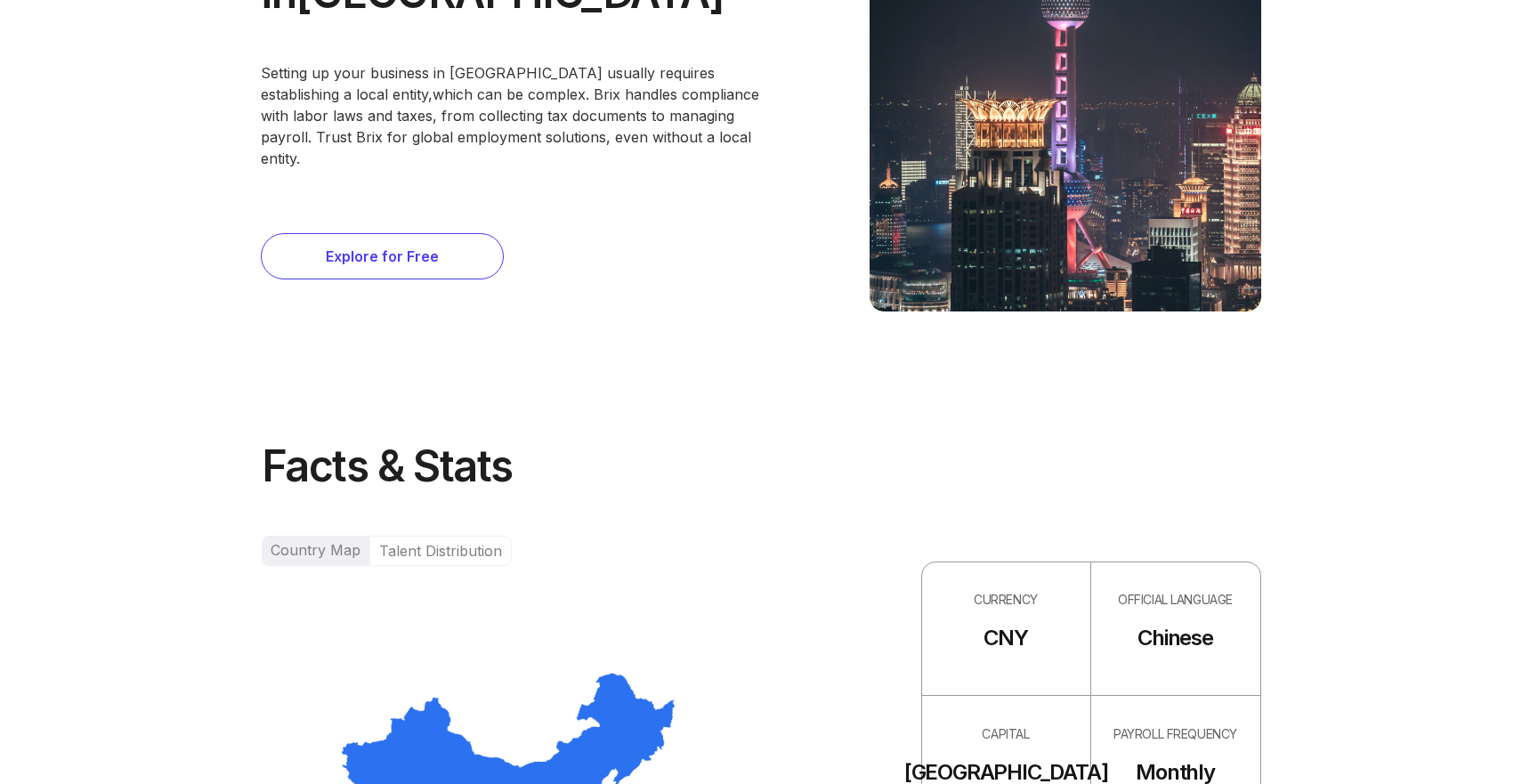
scroll to position [1031, 0]
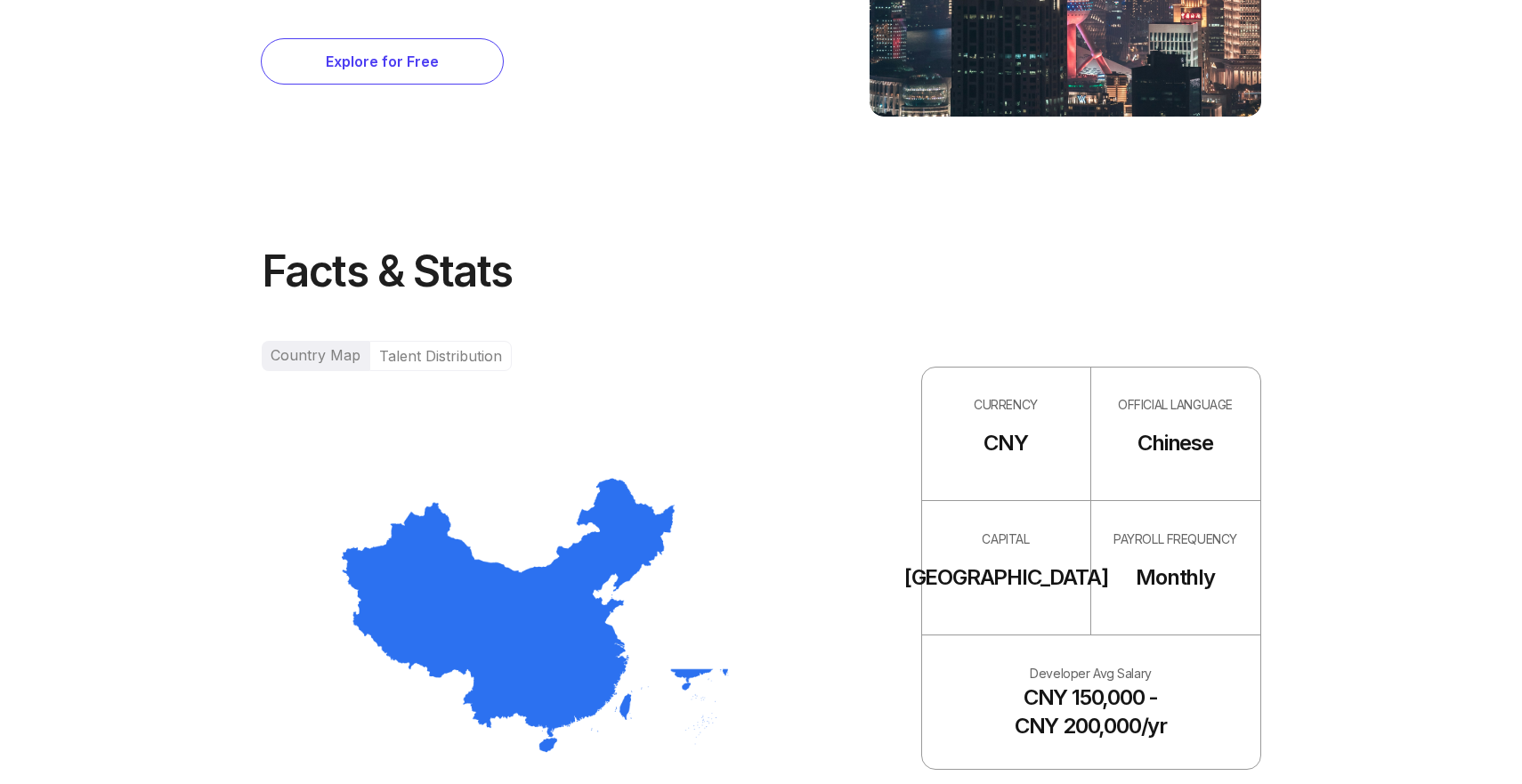
click at [456, 351] on div "Talent Distribution" at bounding box center [441, 355] width 142 height 30
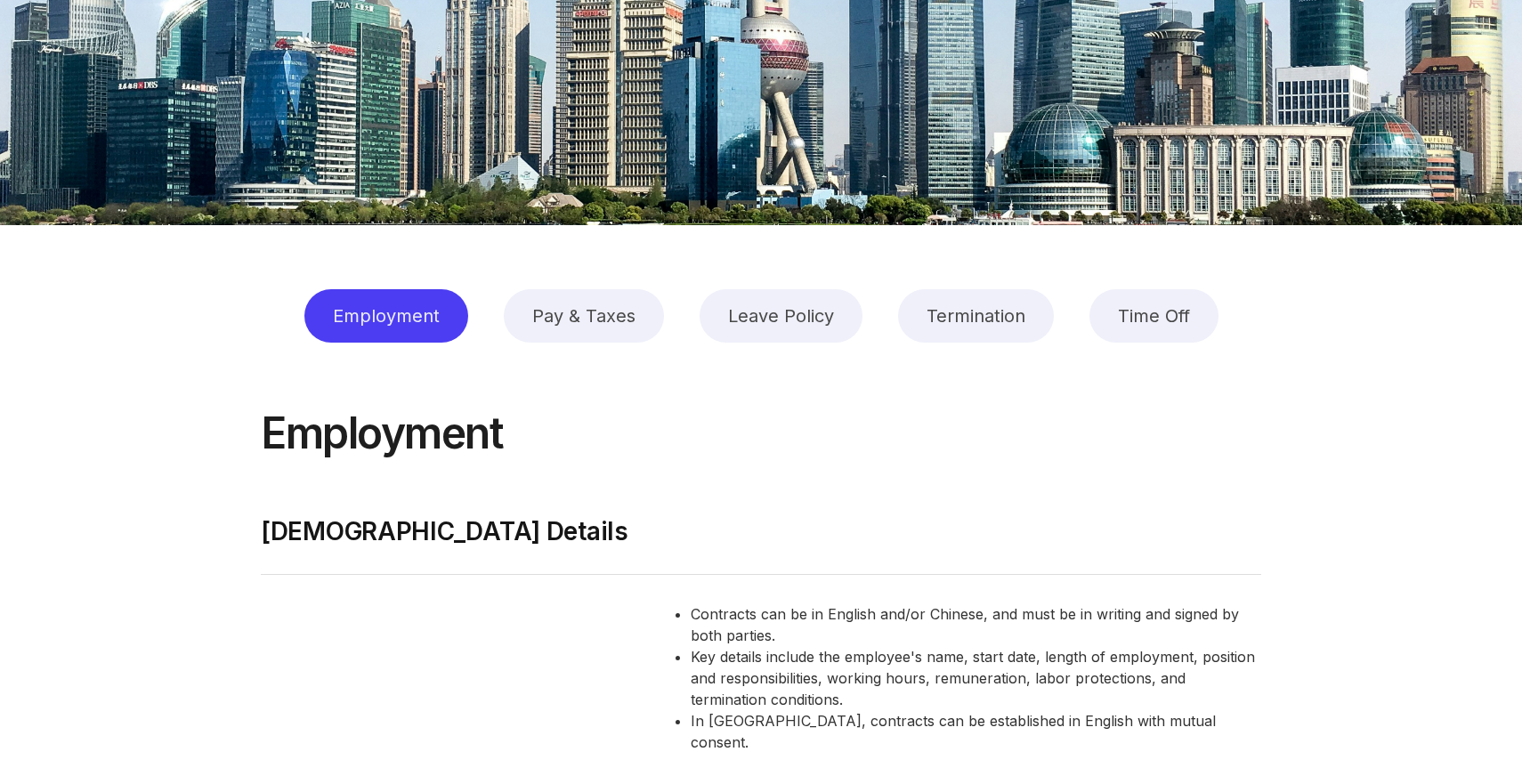
scroll to position [2522, 0]
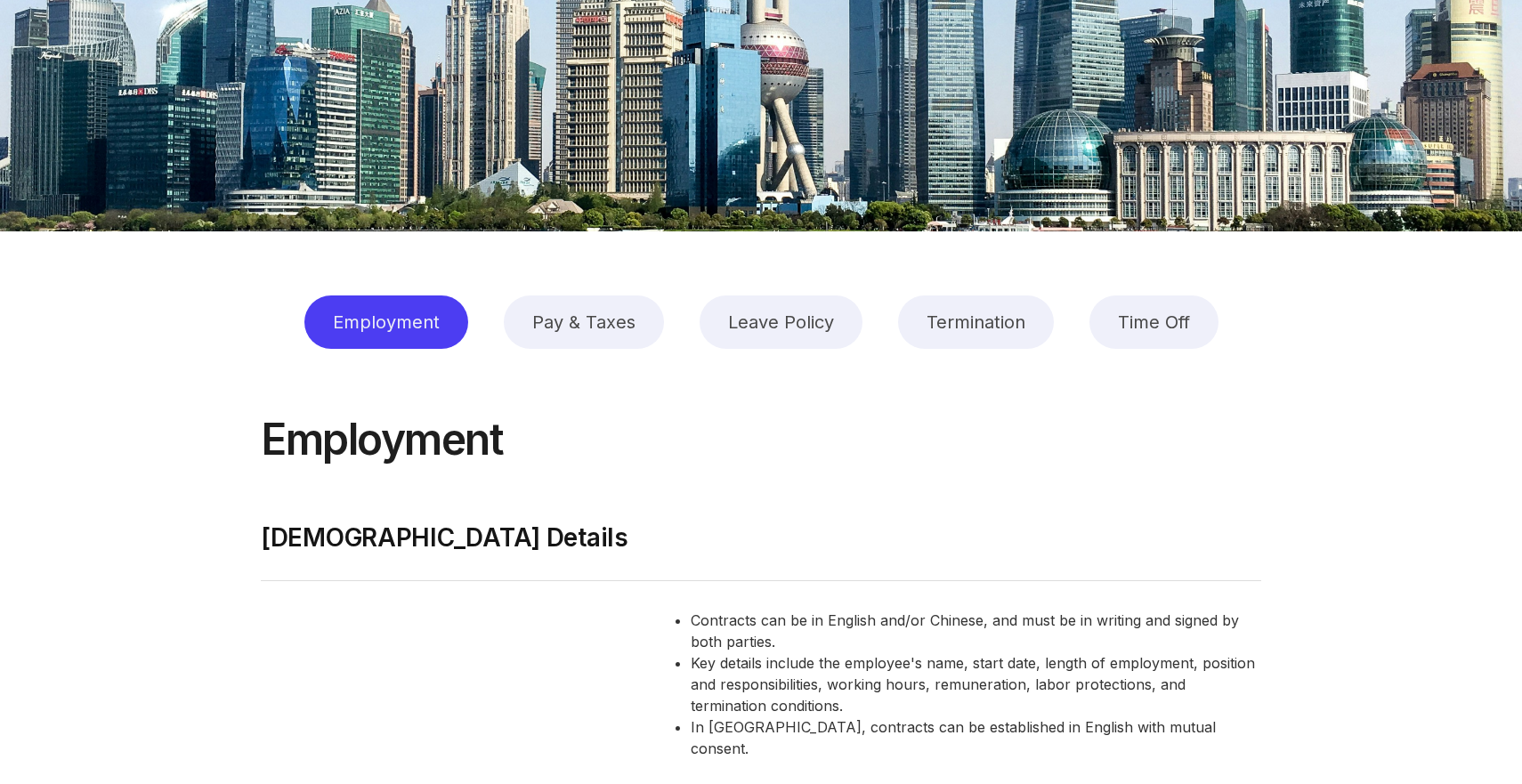
click at [608, 344] on div "Pay & Taxes" at bounding box center [584, 322] width 160 height 53
click at [742, 319] on div "Leave Policy" at bounding box center [781, 322] width 163 height 53
click at [991, 321] on div "Termination" at bounding box center [976, 322] width 156 height 53
click at [1246, 322] on div "Employment Pay & Taxes Leave Policy Termination Time Off" at bounding box center [761, 322] width 1522 height 53
click at [1170, 322] on div "Time Off" at bounding box center [1154, 322] width 129 height 53
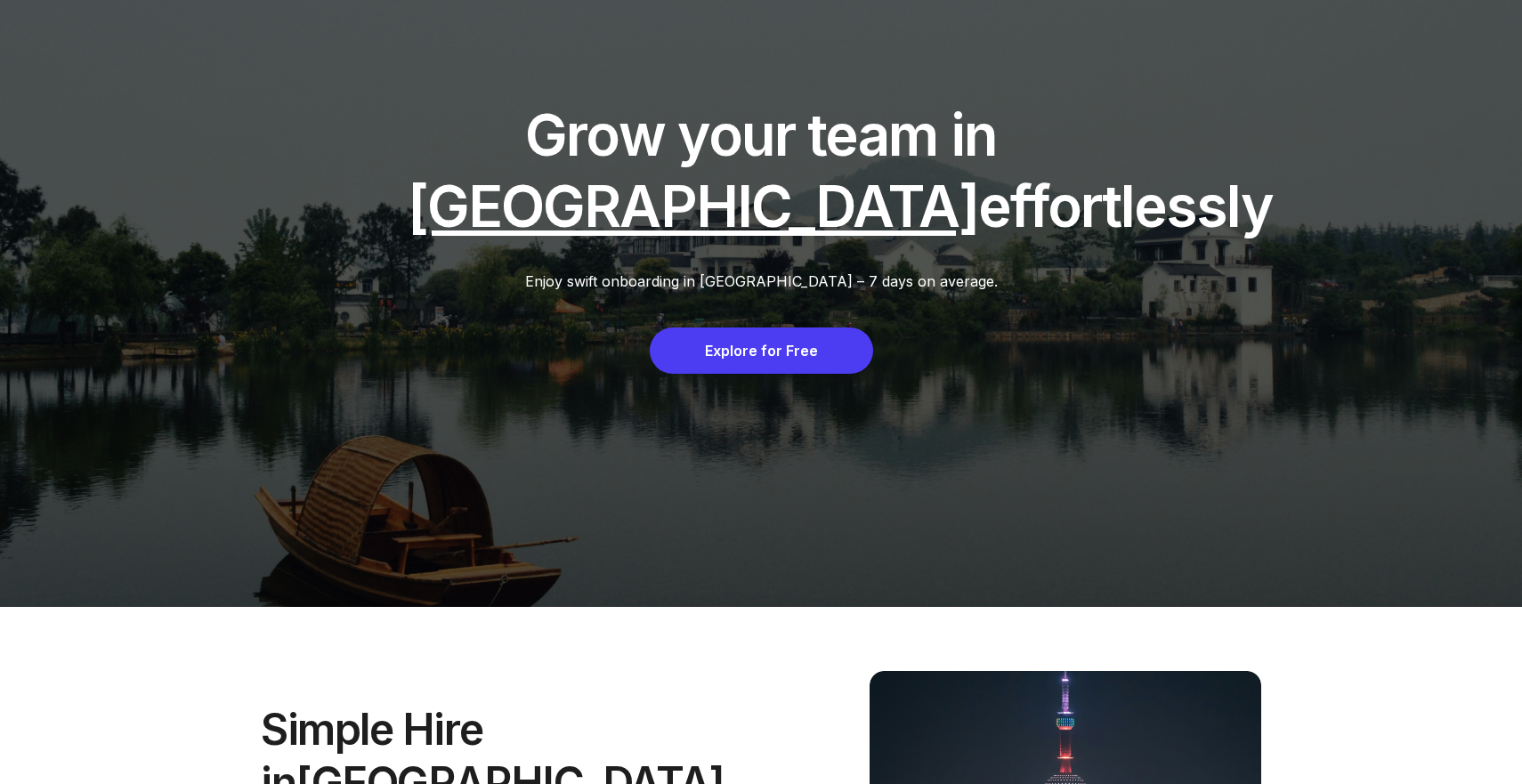
scroll to position [47, 0]
